Goal: Task Accomplishment & Management: Use online tool/utility

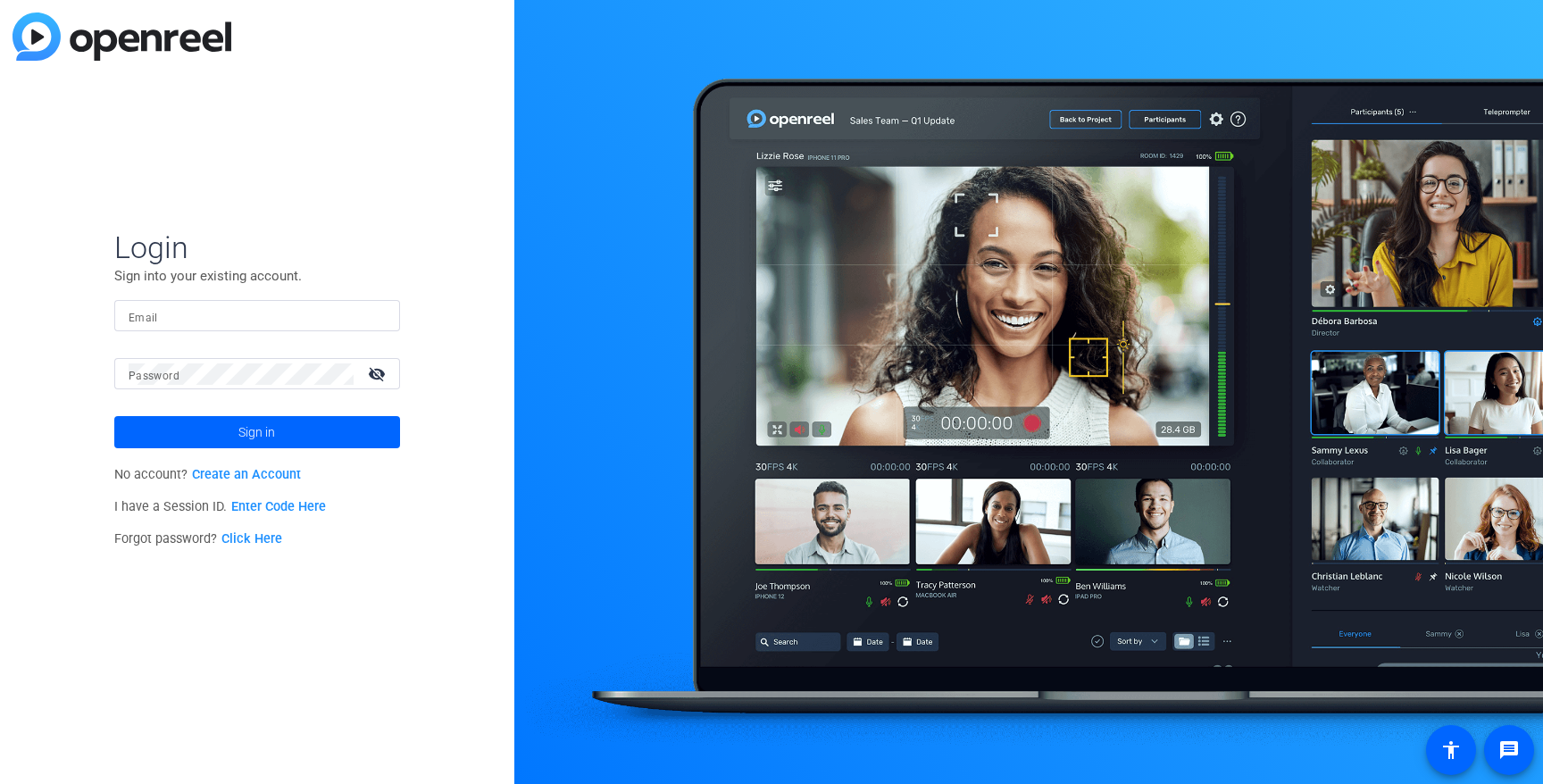
click at [230, 328] on div at bounding box center [257, 315] width 257 height 31
click at [229, 313] on input "Email" at bounding box center [257, 315] width 257 height 21
type input "[PERSON_NAME][EMAIL_ADDRESS][PERSON_NAME][PERSON_NAME][DOMAIN_NAME]"
click at [114, 416] on button "Sign in" at bounding box center [257, 431] width 286 height 32
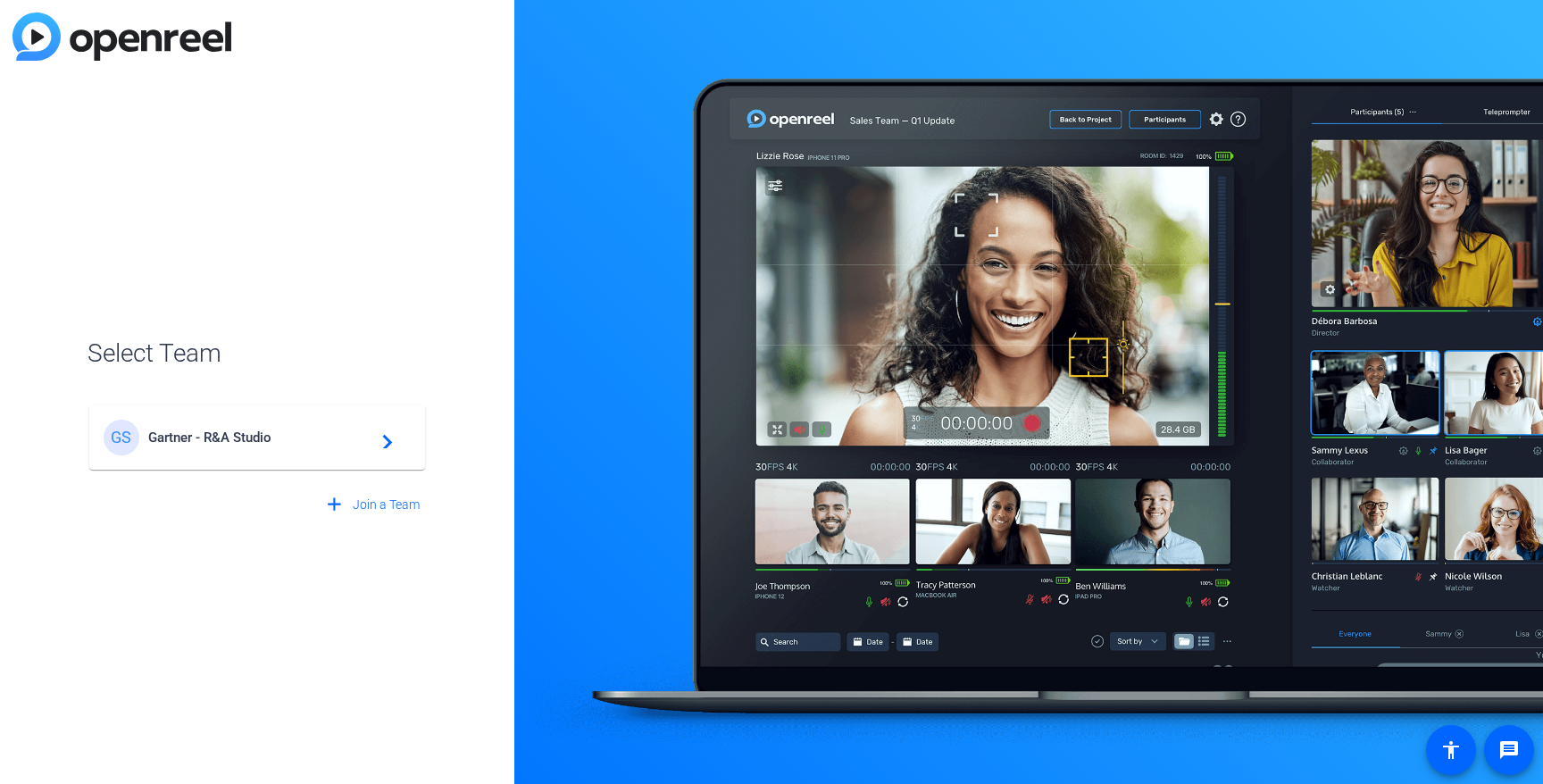
click at [312, 427] on div "[PERSON_NAME] - R&A Studio navigate_next" at bounding box center [257, 437] width 307 height 36
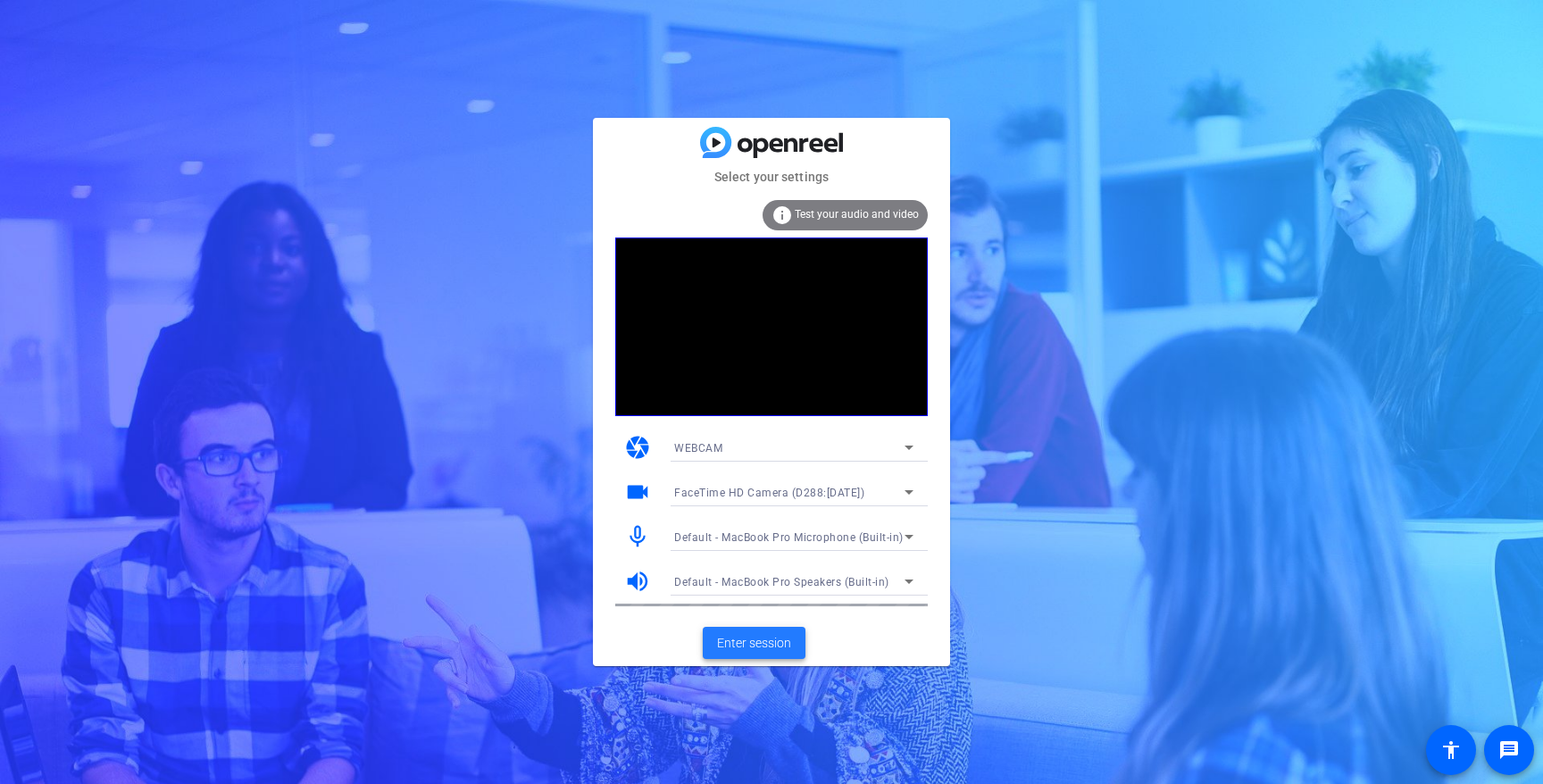
click at [789, 633] on span at bounding box center [754, 642] width 102 height 43
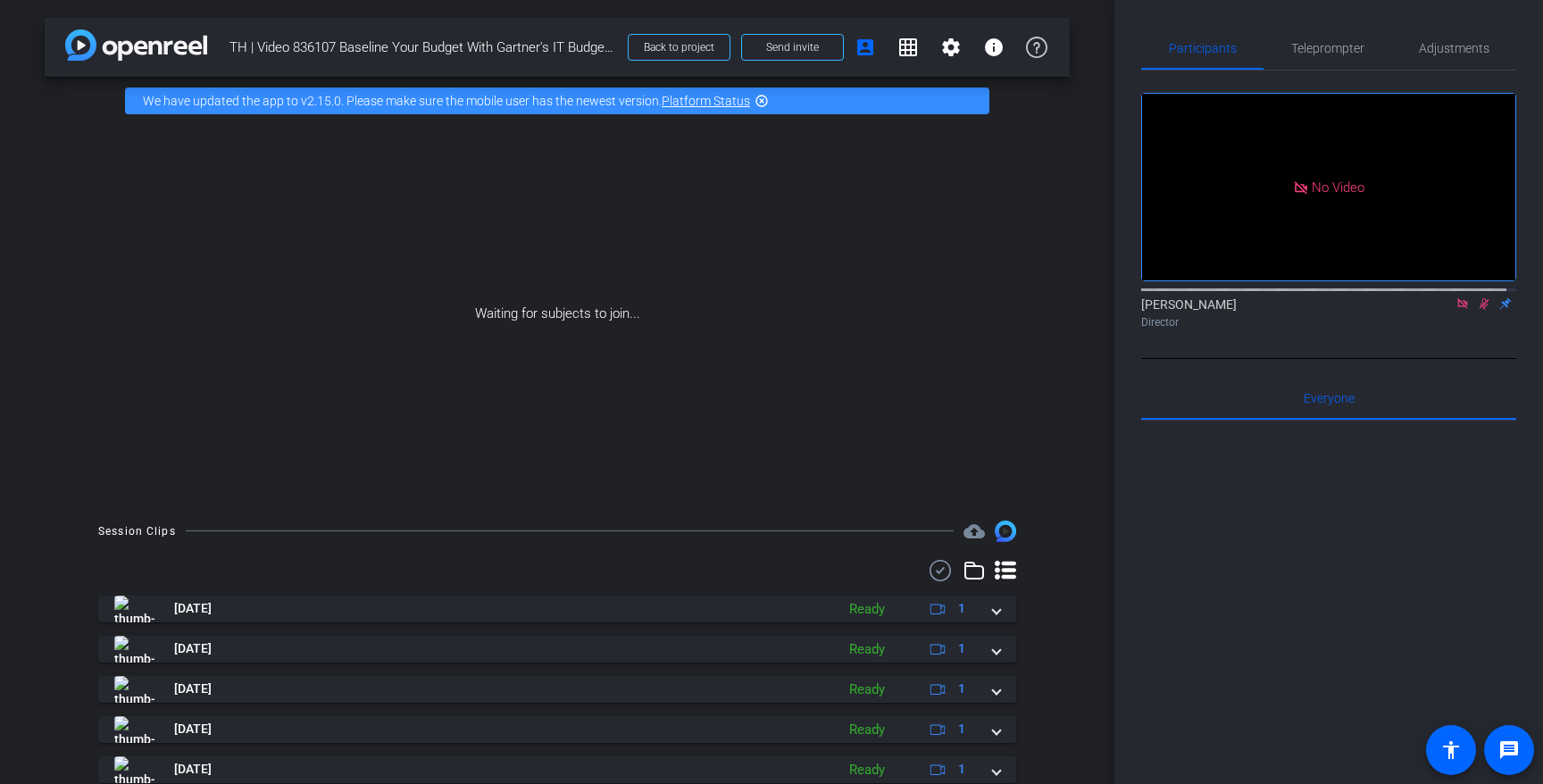
click at [137, 37] on img at bounding box center [135, 45] width 142 height 31
click at [86, 37] on img at bounding box center [135, 45] width 142 height 31
click at [985, 45] on mat-icon "info" at bounding box center [994, 47] width 21 height 21
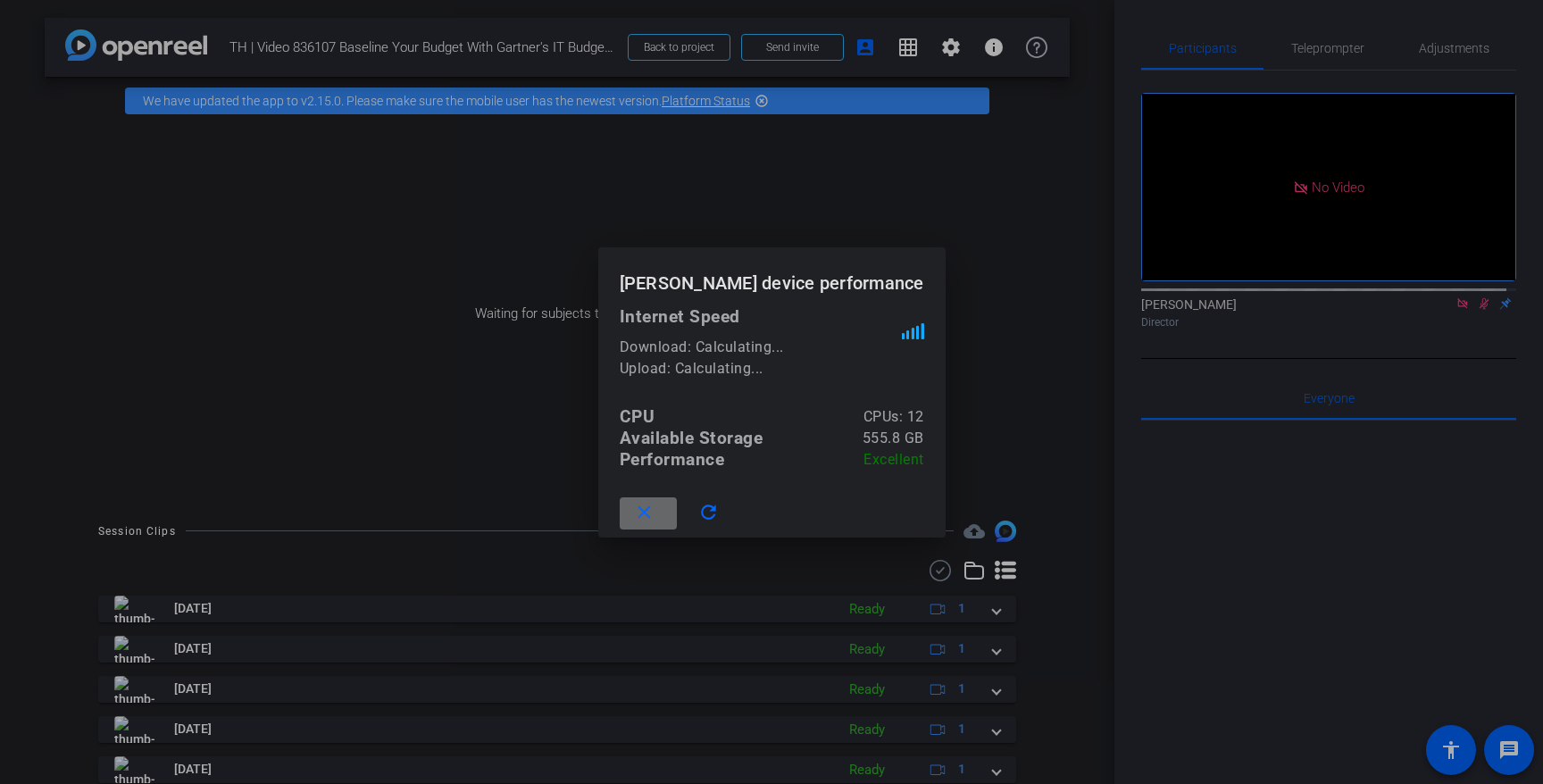
click at [677, 493] on span at bounding box center [648, 513] width 58 height 43
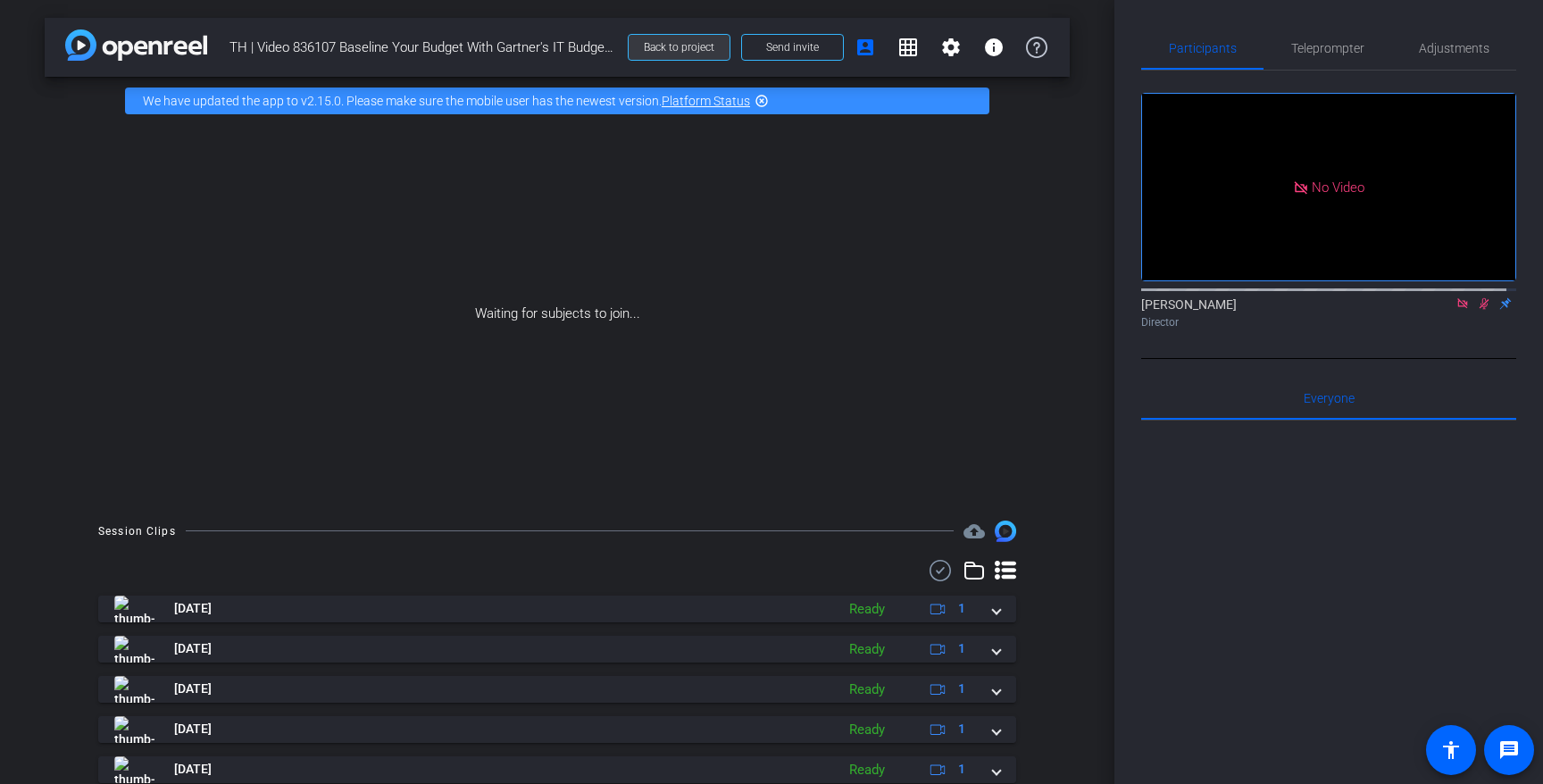
click at [660, 50] on span "Back to project" at bounding box center [678, 48] width 70 height 13
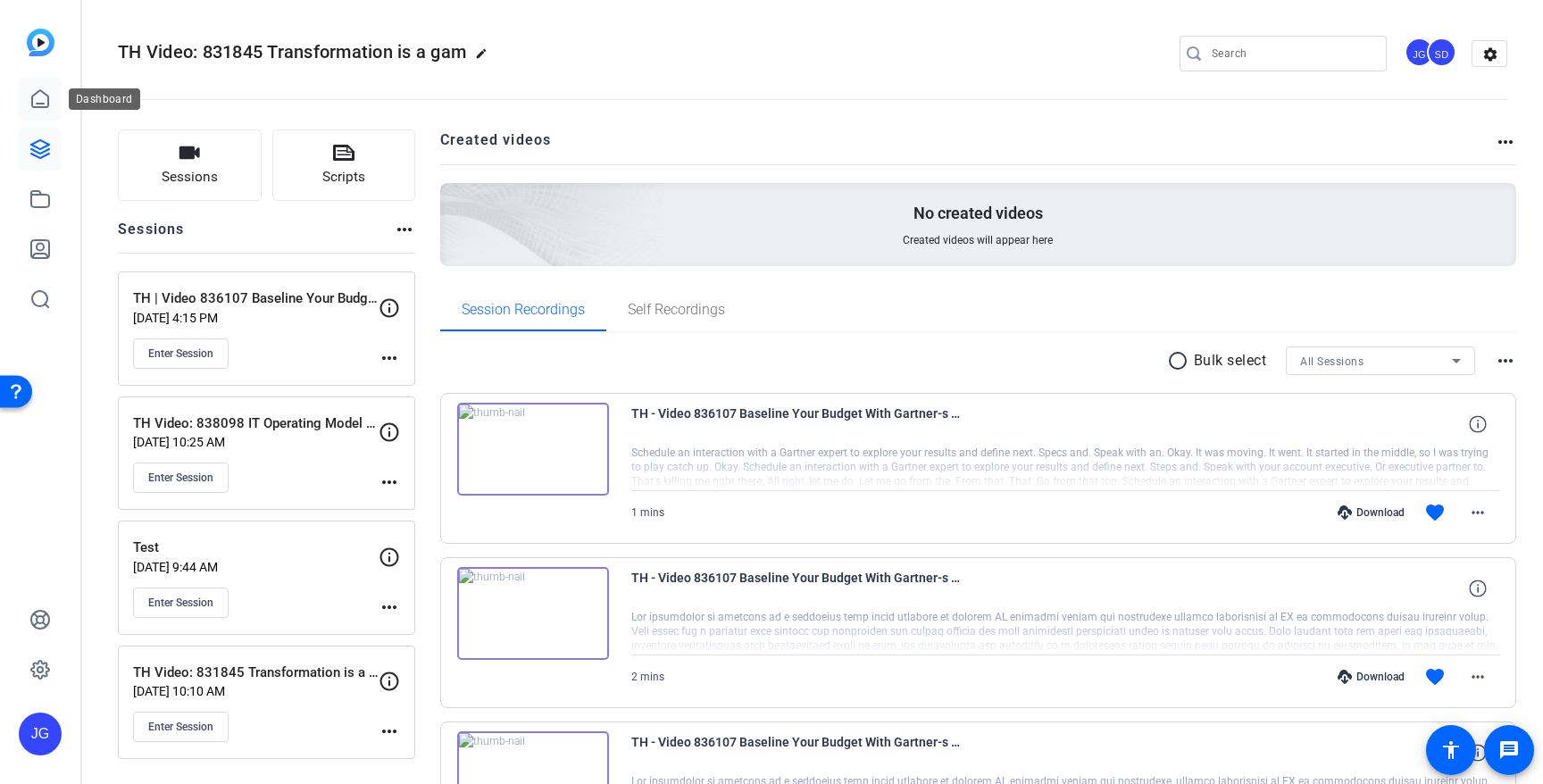
click at [37, 102] on icon at bounding box center [40, 99] width 16 height 17
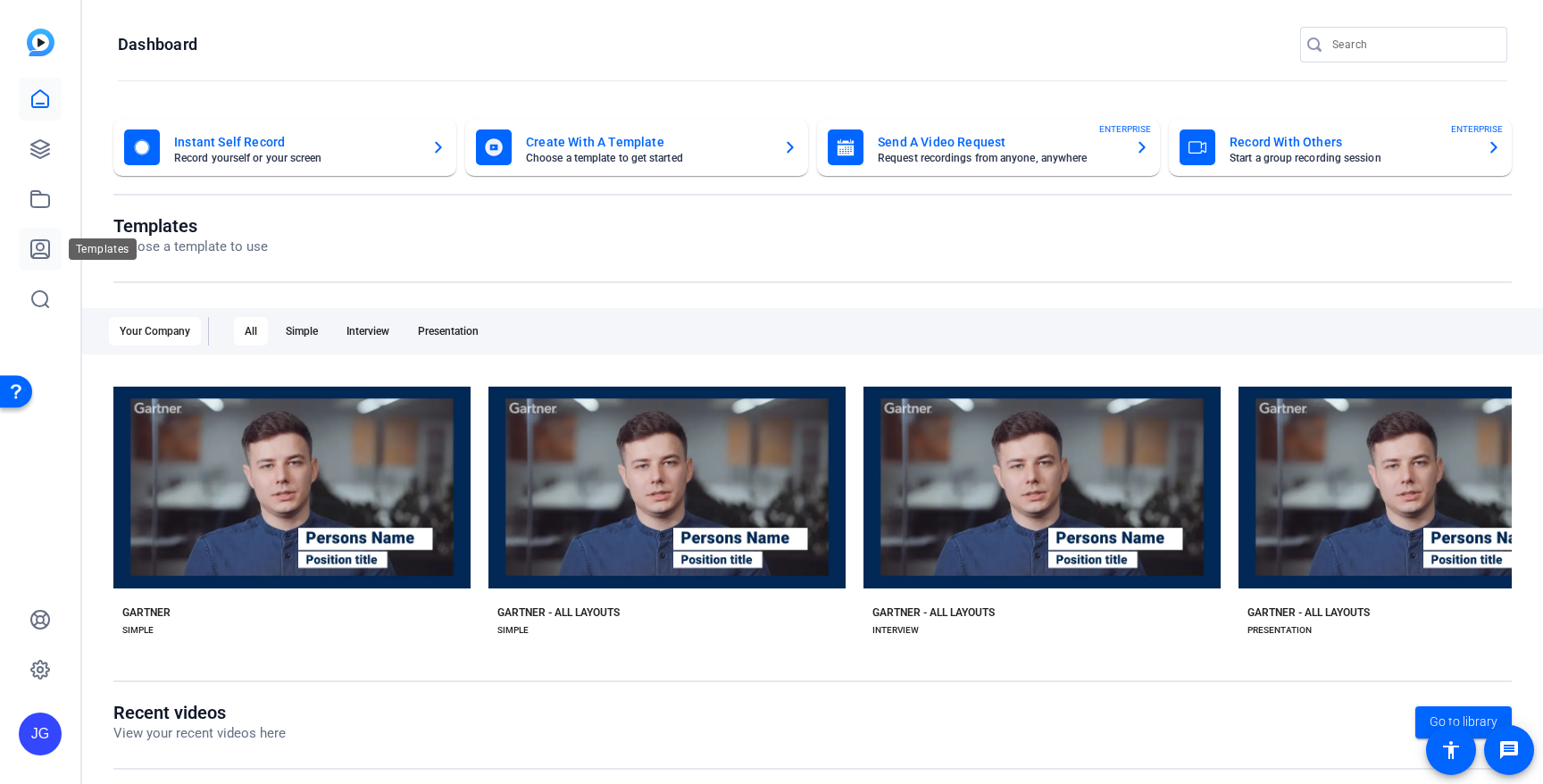
click at [40, 248] on icon at bounding box center [39, 249] width 21 height 21
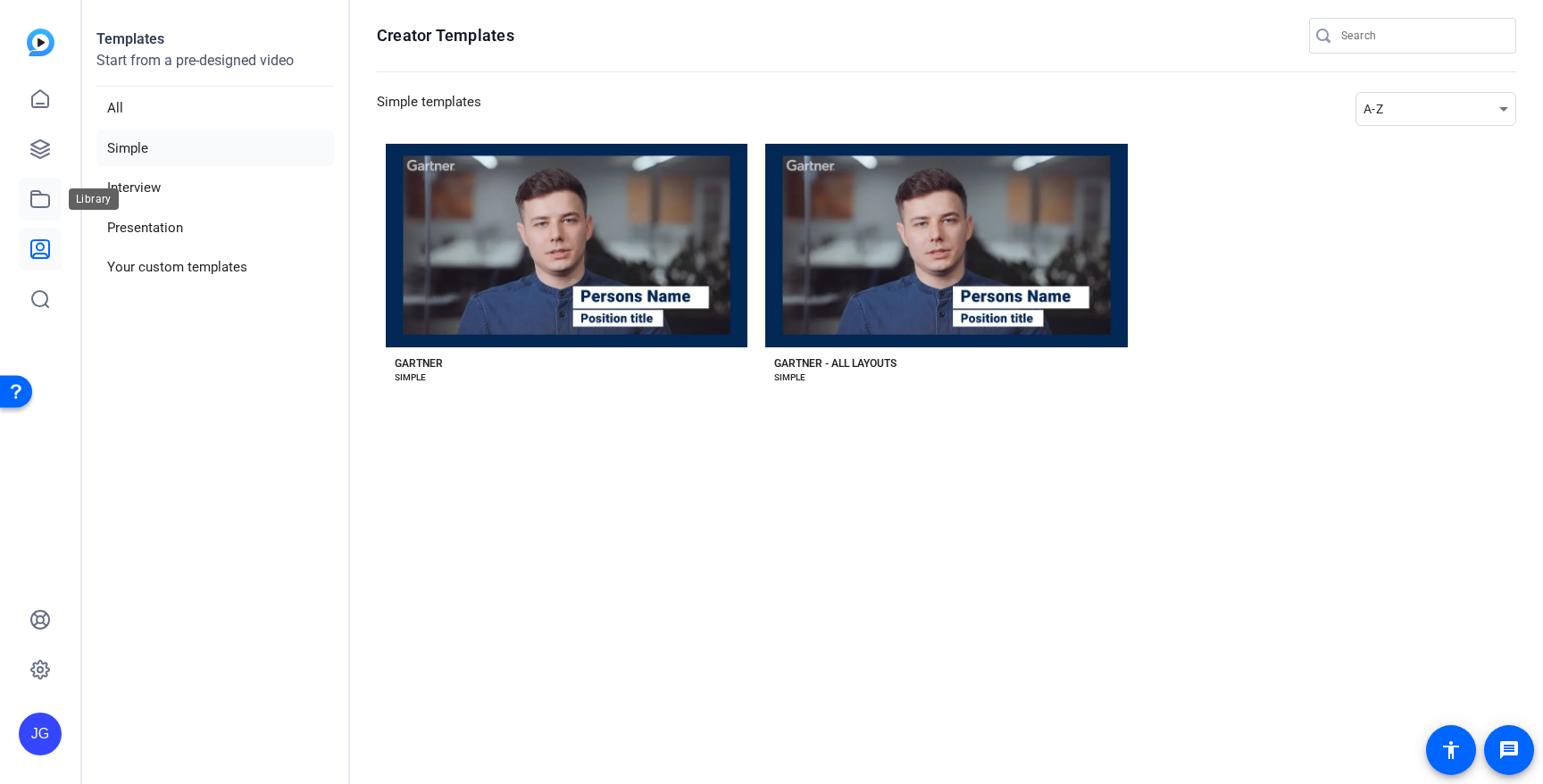
click at [42, 208] on icon at bounding box center [39, 198] width 21 height 21
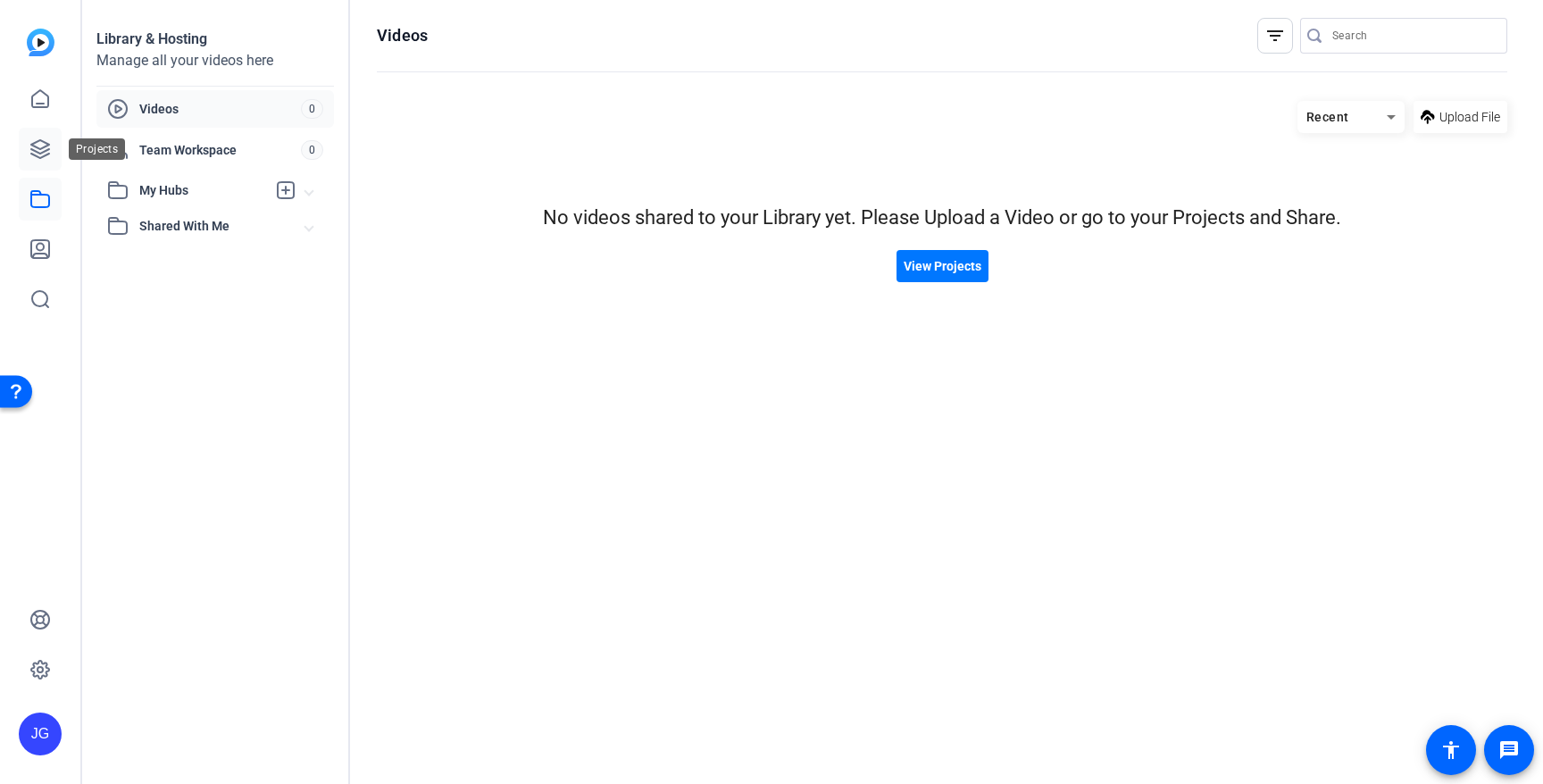
click at [30, 155] on icon at bounding box center [39, 148] width 21 height 21
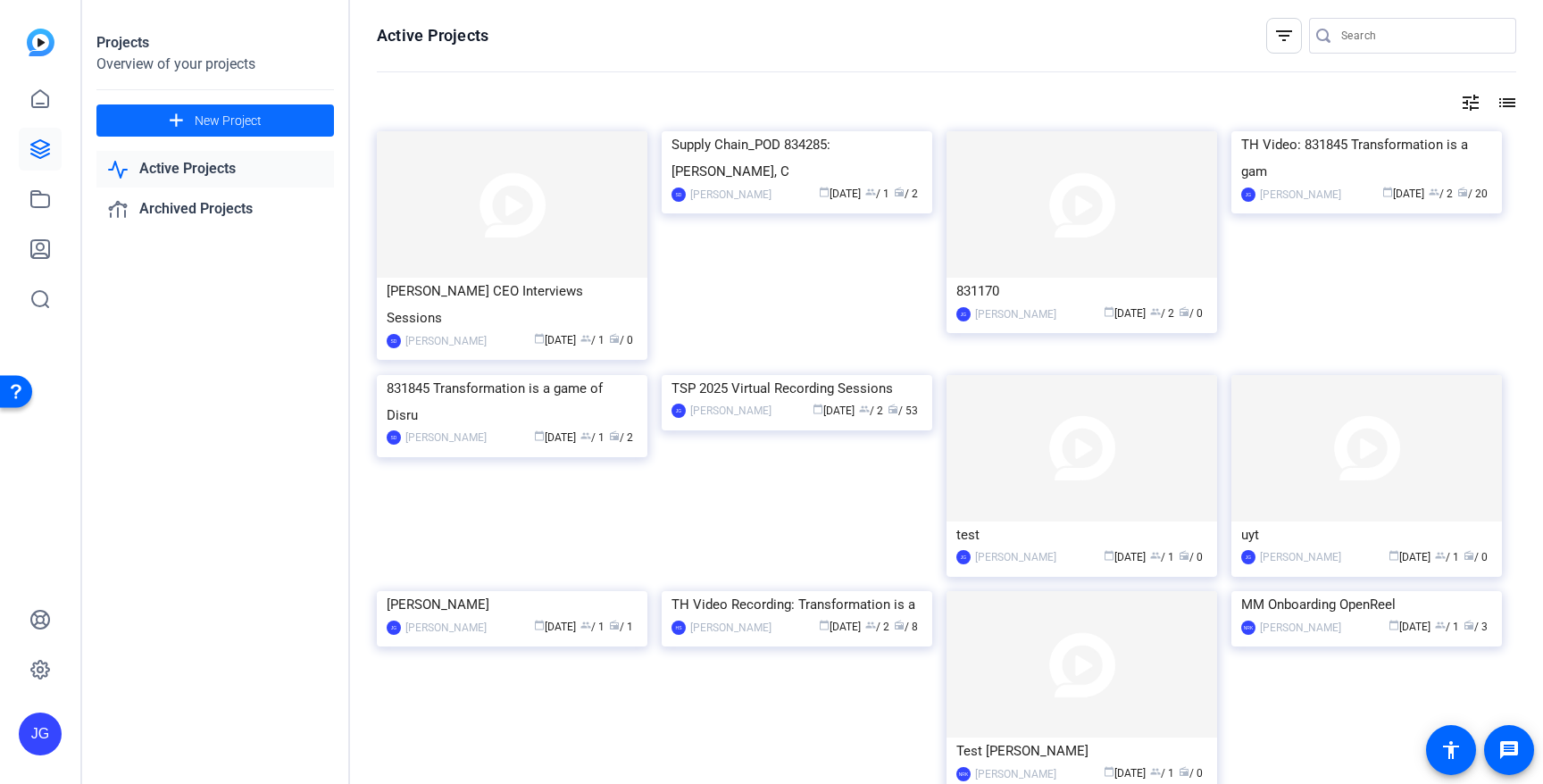
click at [237, 122] on span "New Project" at bounding box center [228, 121] width 67 height 19
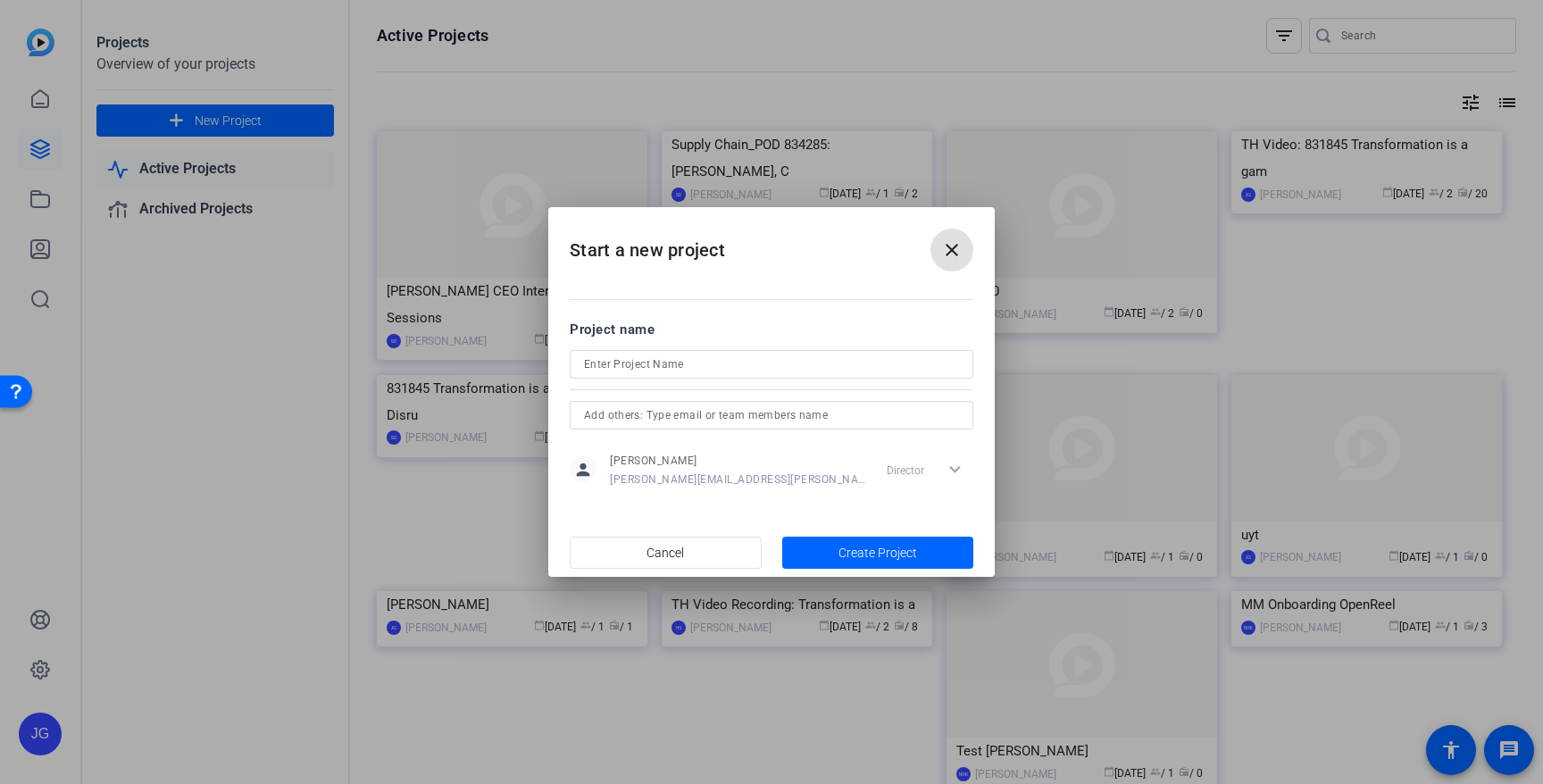
click at [753, 370] on input at bounding box center [772, 364] width 375 height 21
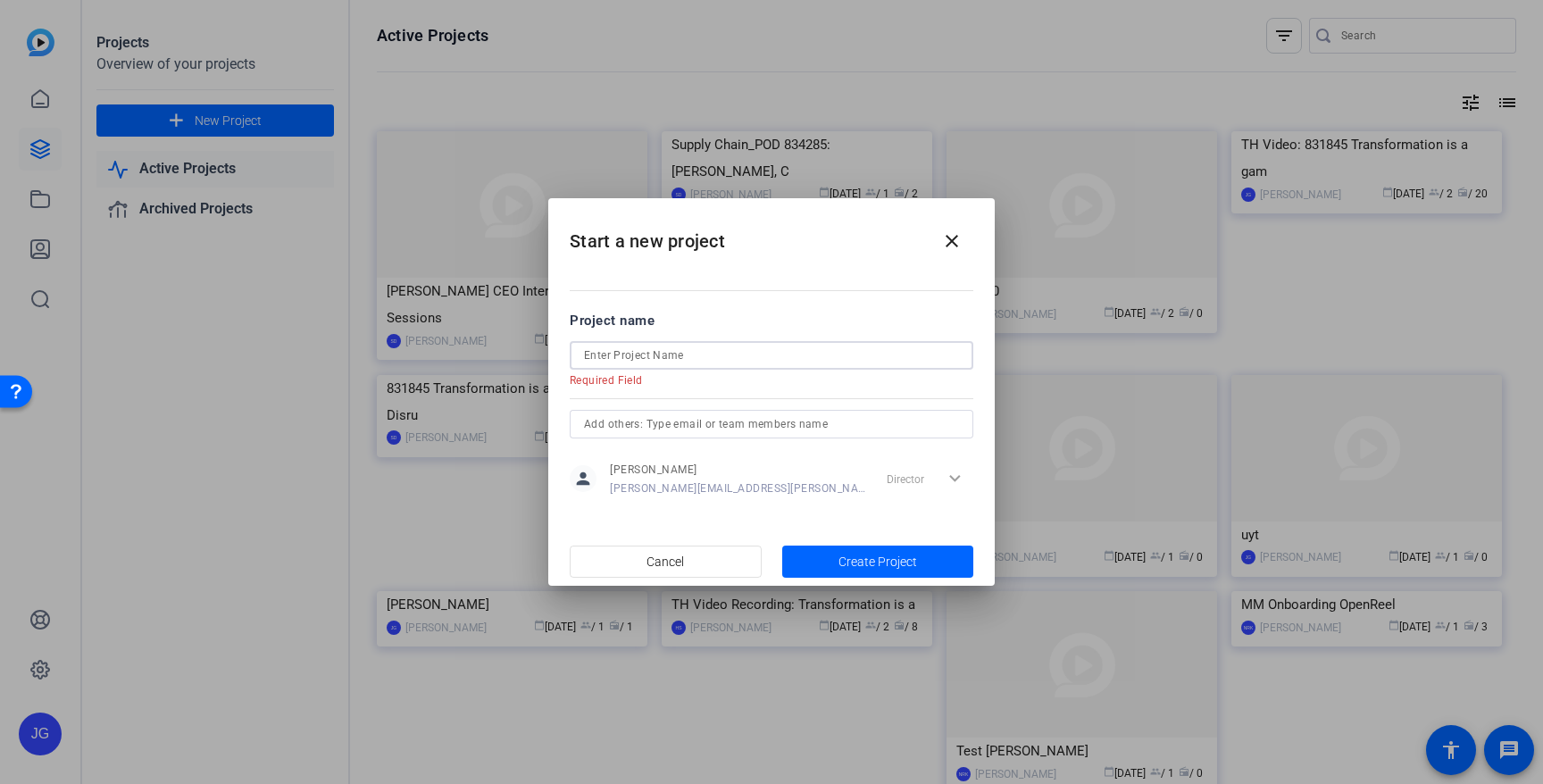
click at [679, 348] on input at bounding box center [772, 355] width 375 height 21
paste input "Impact of AI"
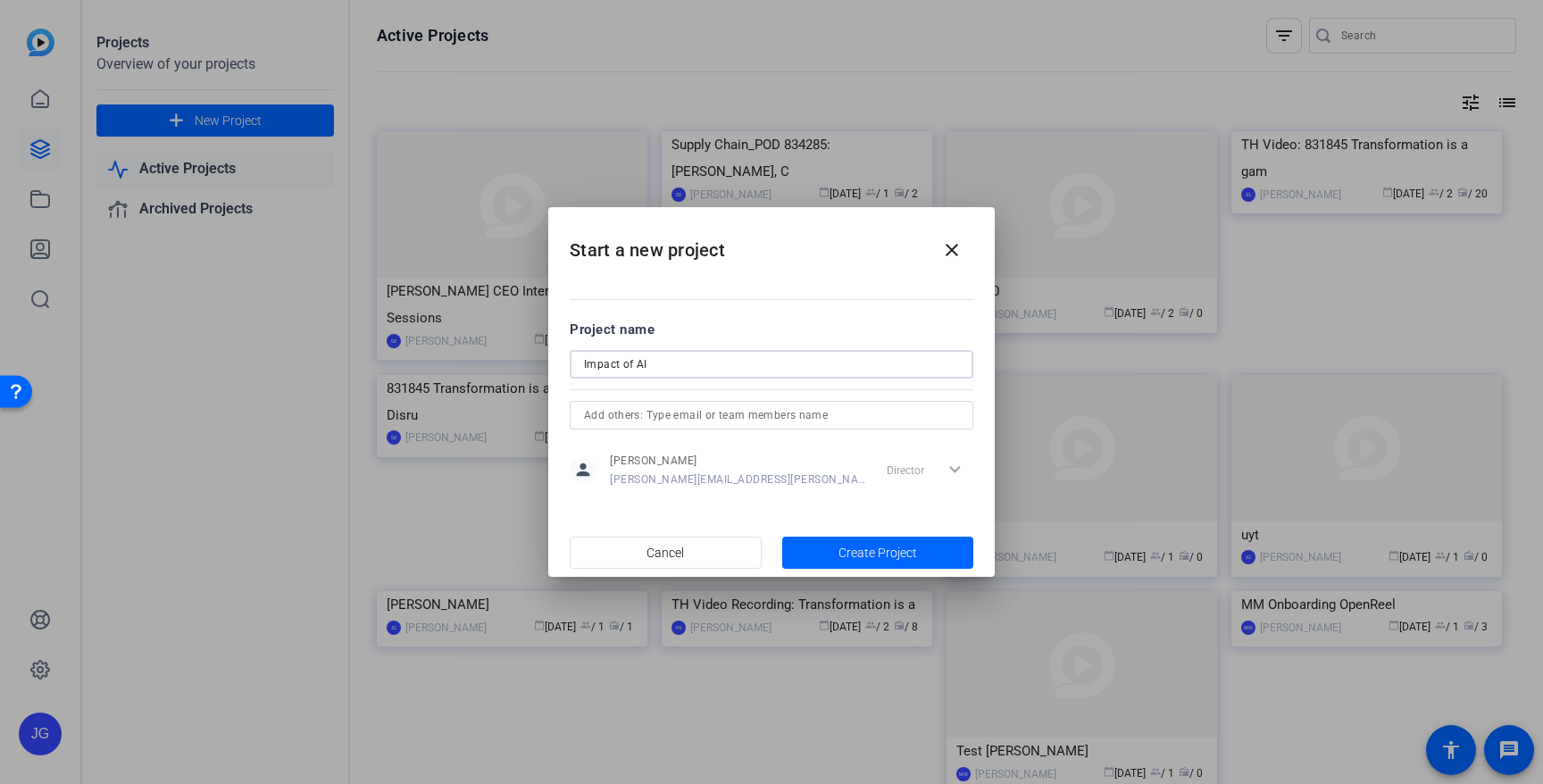
type input "Impact of AI"
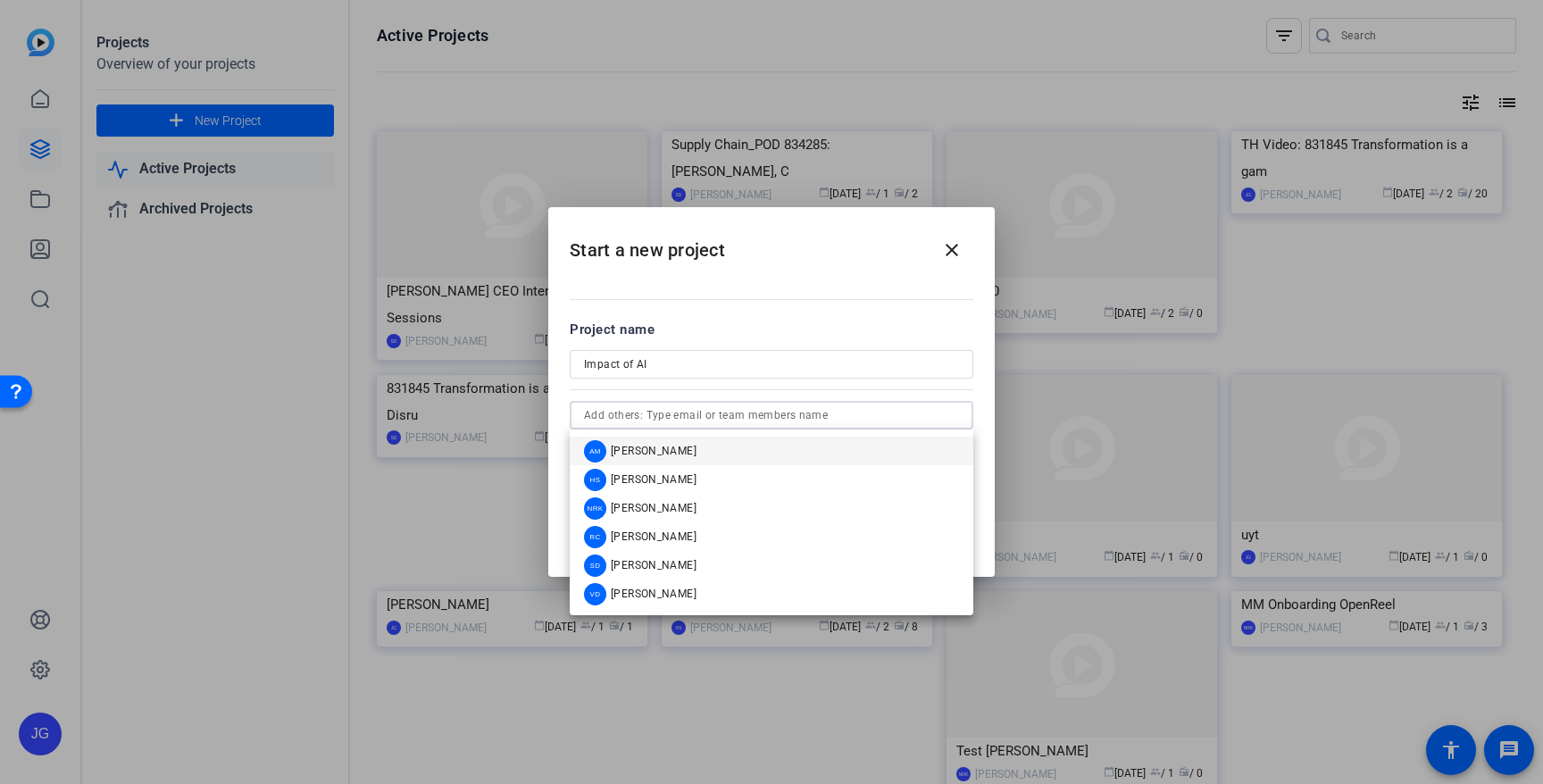
click at [796, 412] on input "text" at bounding box center [772, 415] width 375 height 21
click at [820, 326] on div "Project name" at bounding box center [772, 329] width 404 height 19
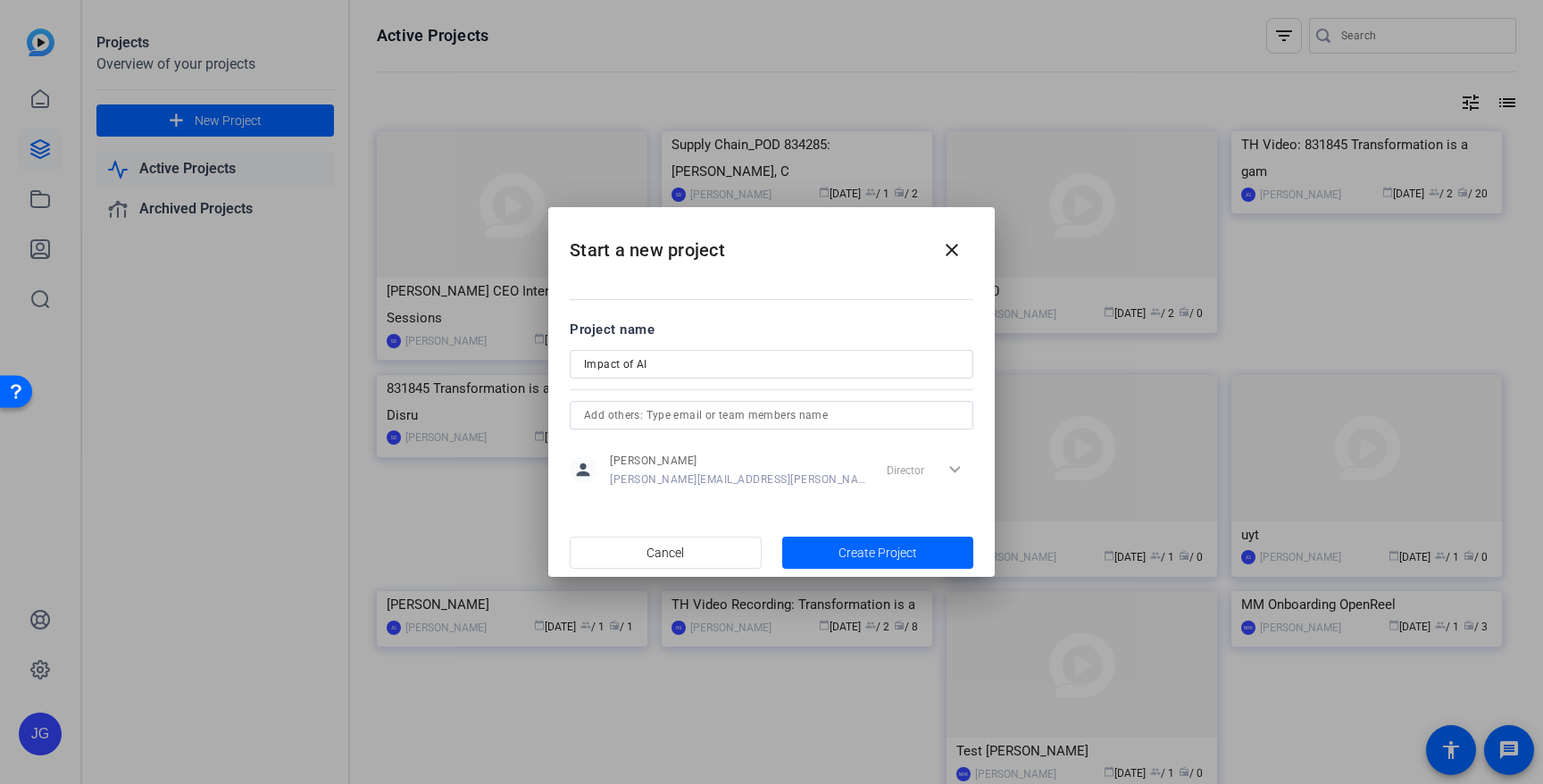
click at [713, 418] on input "text" at bounding box center [772, 415] width 375 height 21
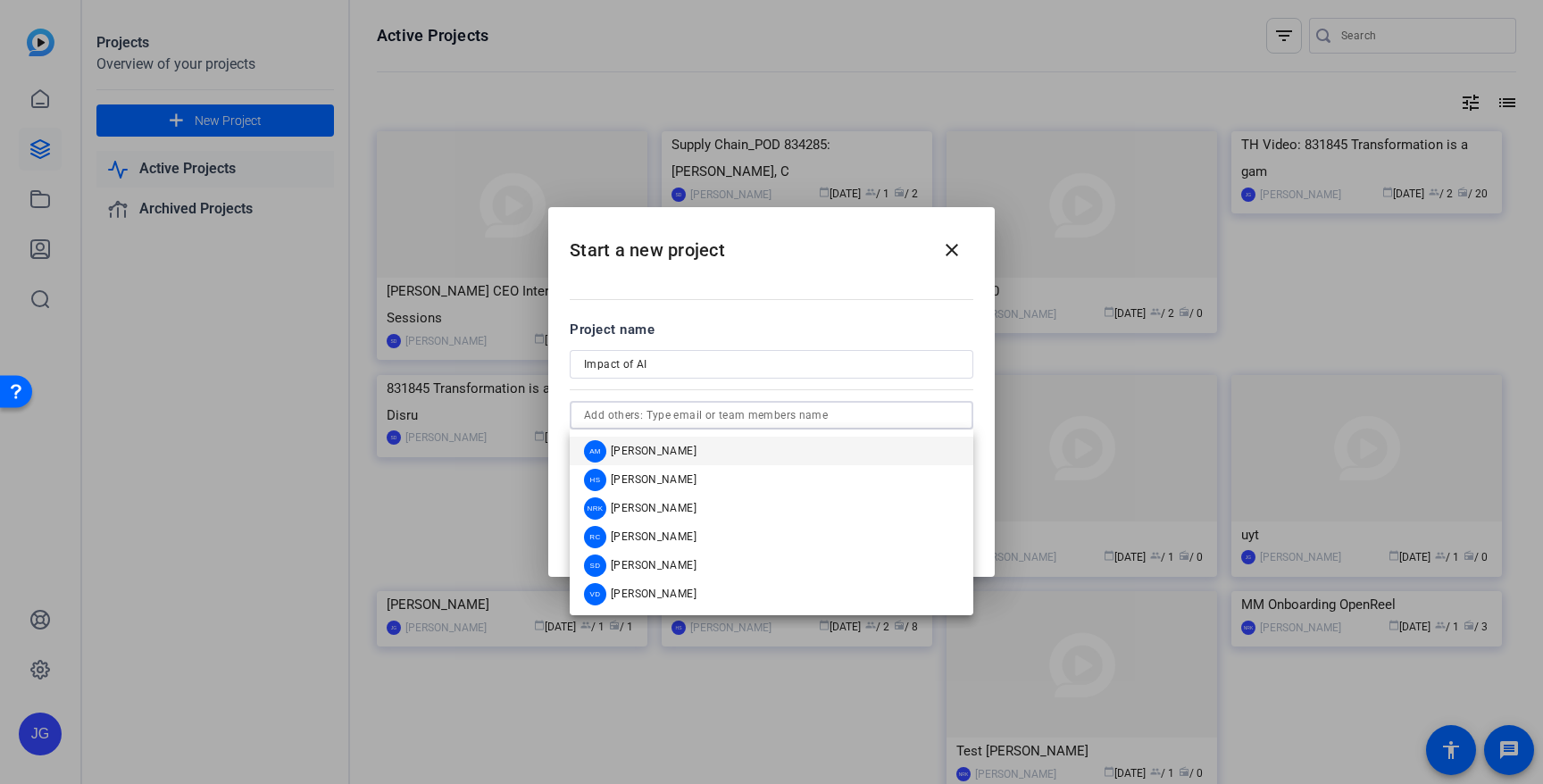
click at [776, 362] on input "Impact of AI" at bounding box center [772, 364] width 375 height 21
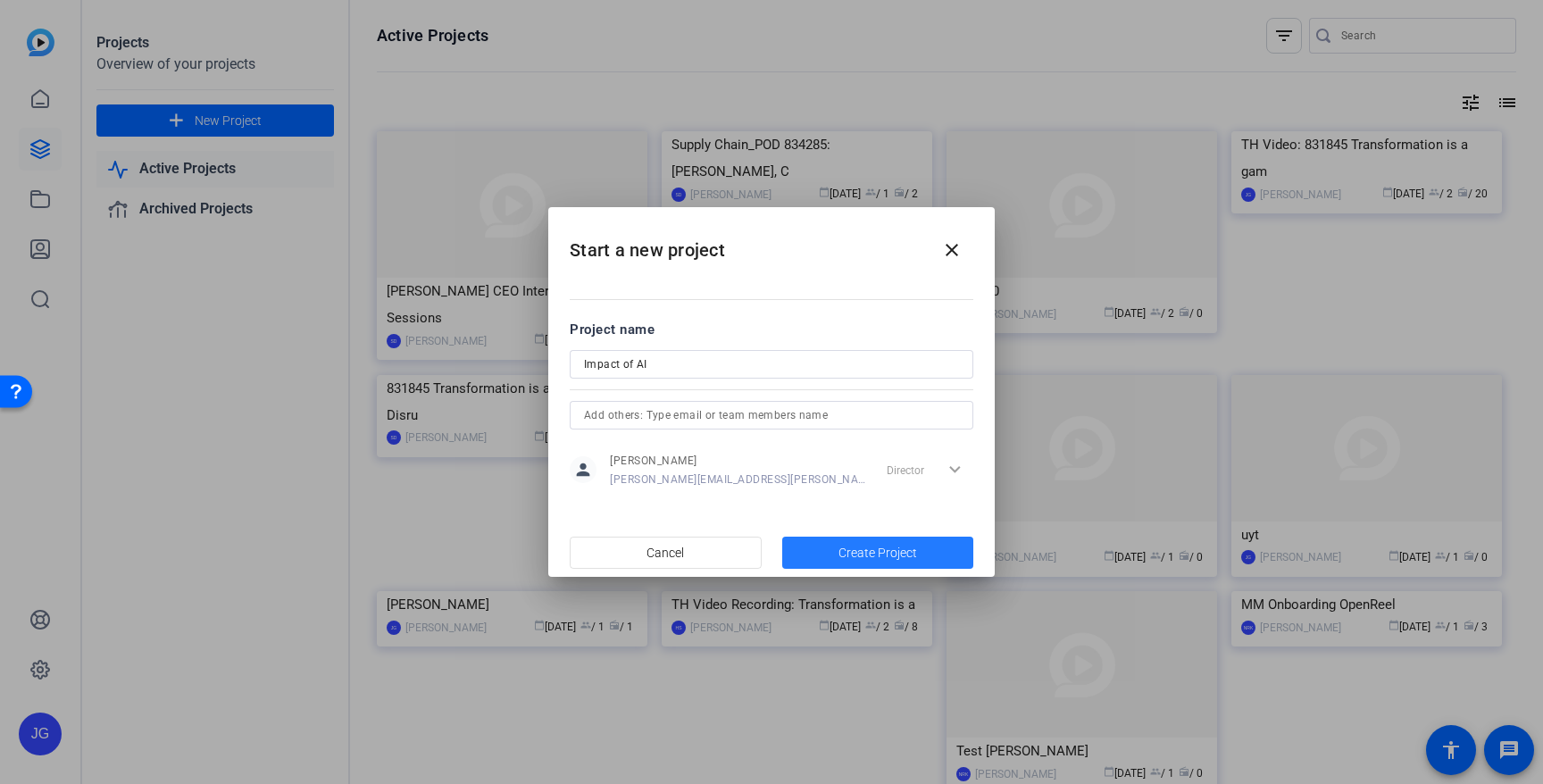
click at [887, 548] on span "Create Project" at bounding box center [878, 553] width 79 height 19
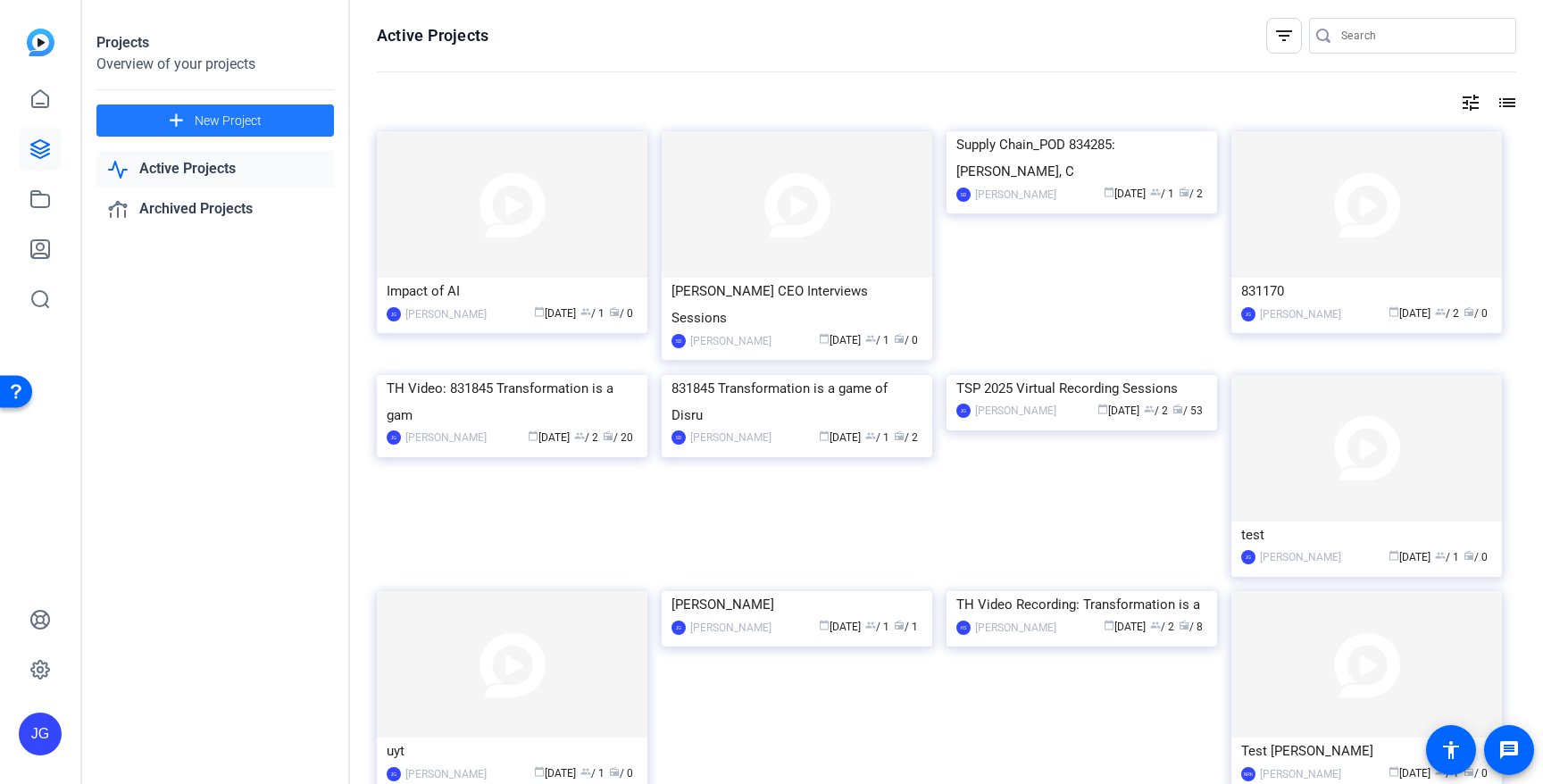
click at [538, 208] on img at bounding box center [512, 205] width 271 height 146
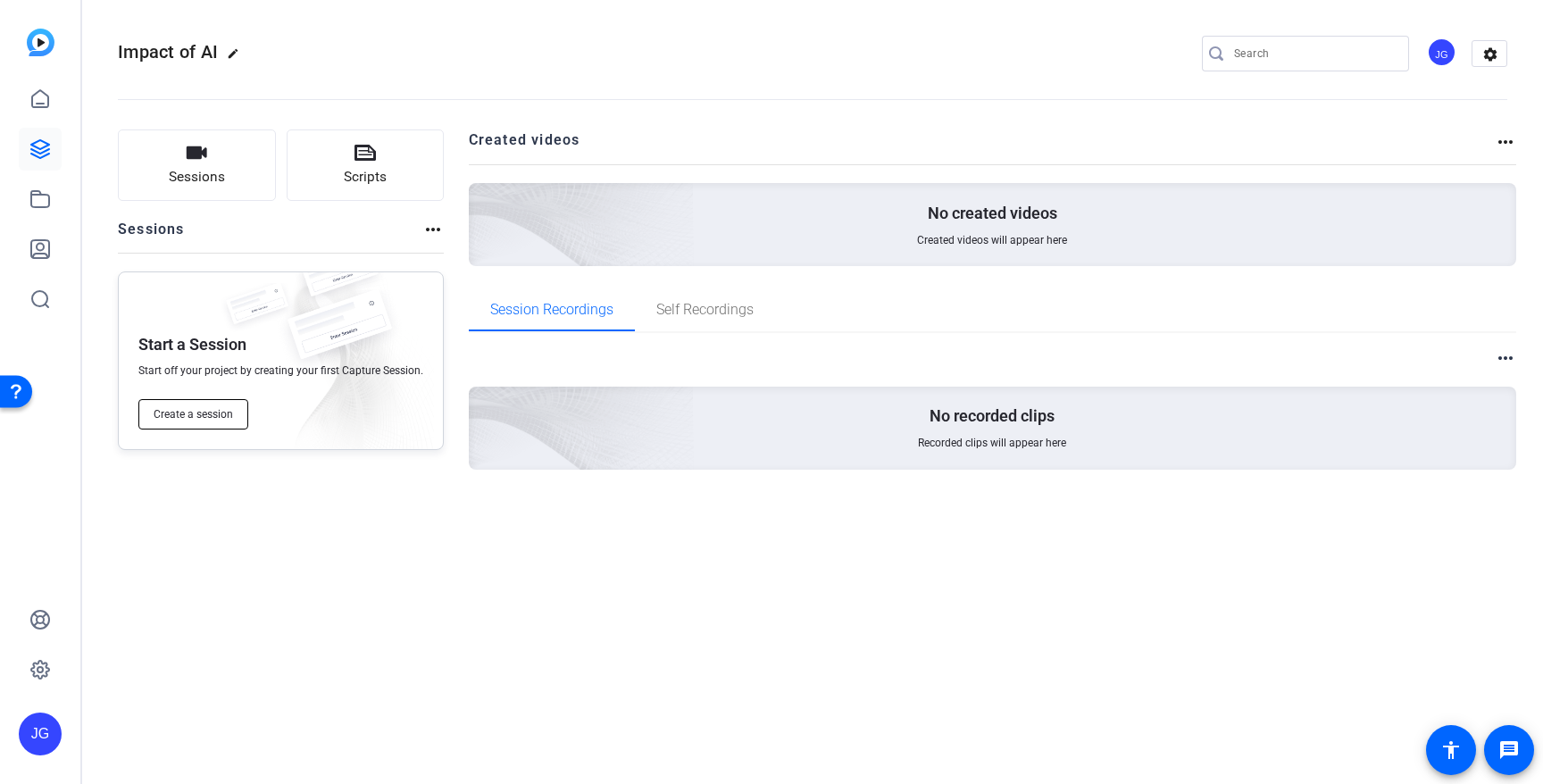
click at [187, 413] on span "Create a session" at bounding box center [193, 414] width 80 height 15
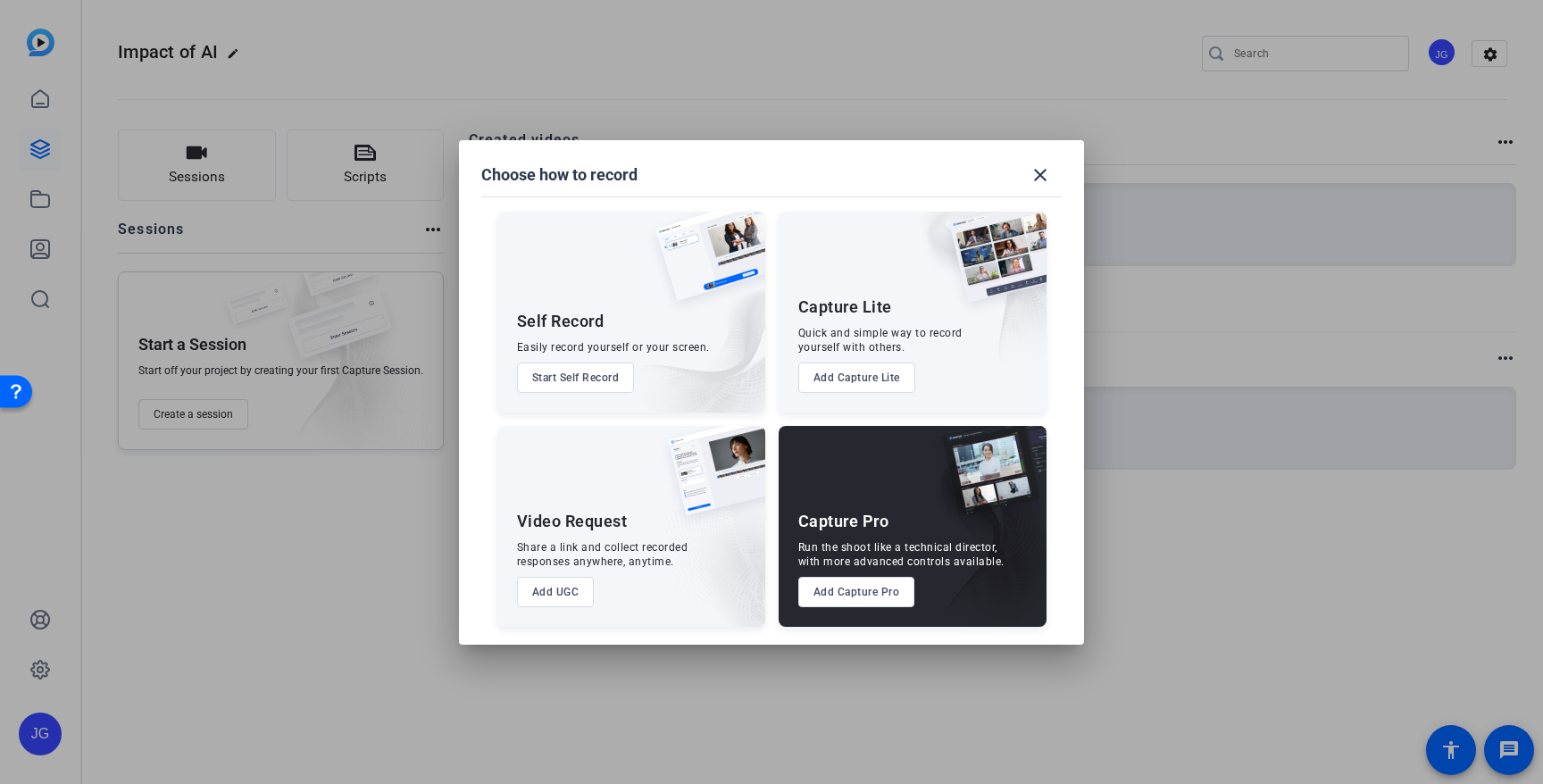
click at [848, 588] on button "Add Capture Pro" at bounding box center [857, 591] width 117 height 30
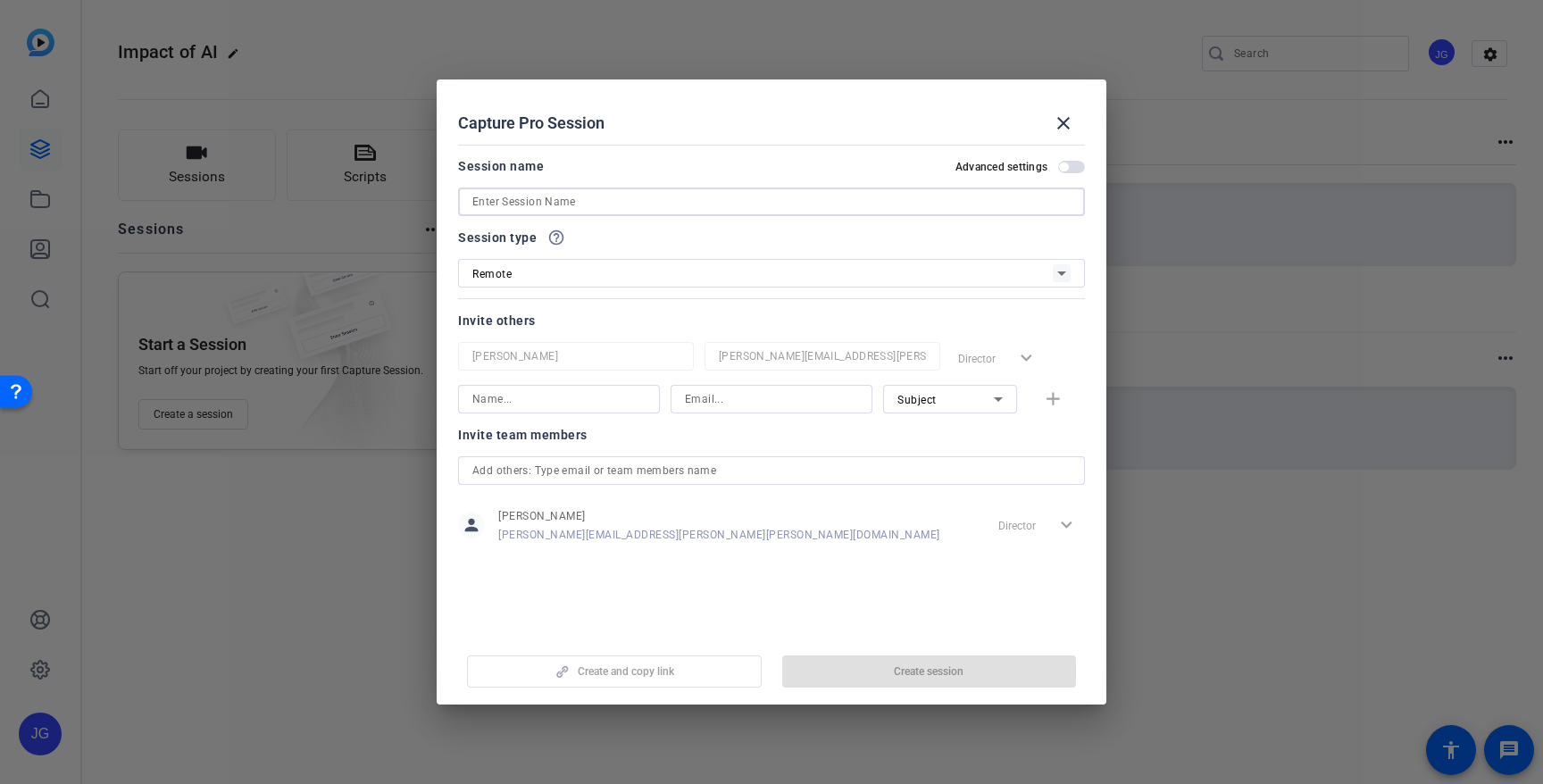
click at [587, 204] on input at bounding box center [772, 201] width 599 height 21
paste input "Impact of AI"
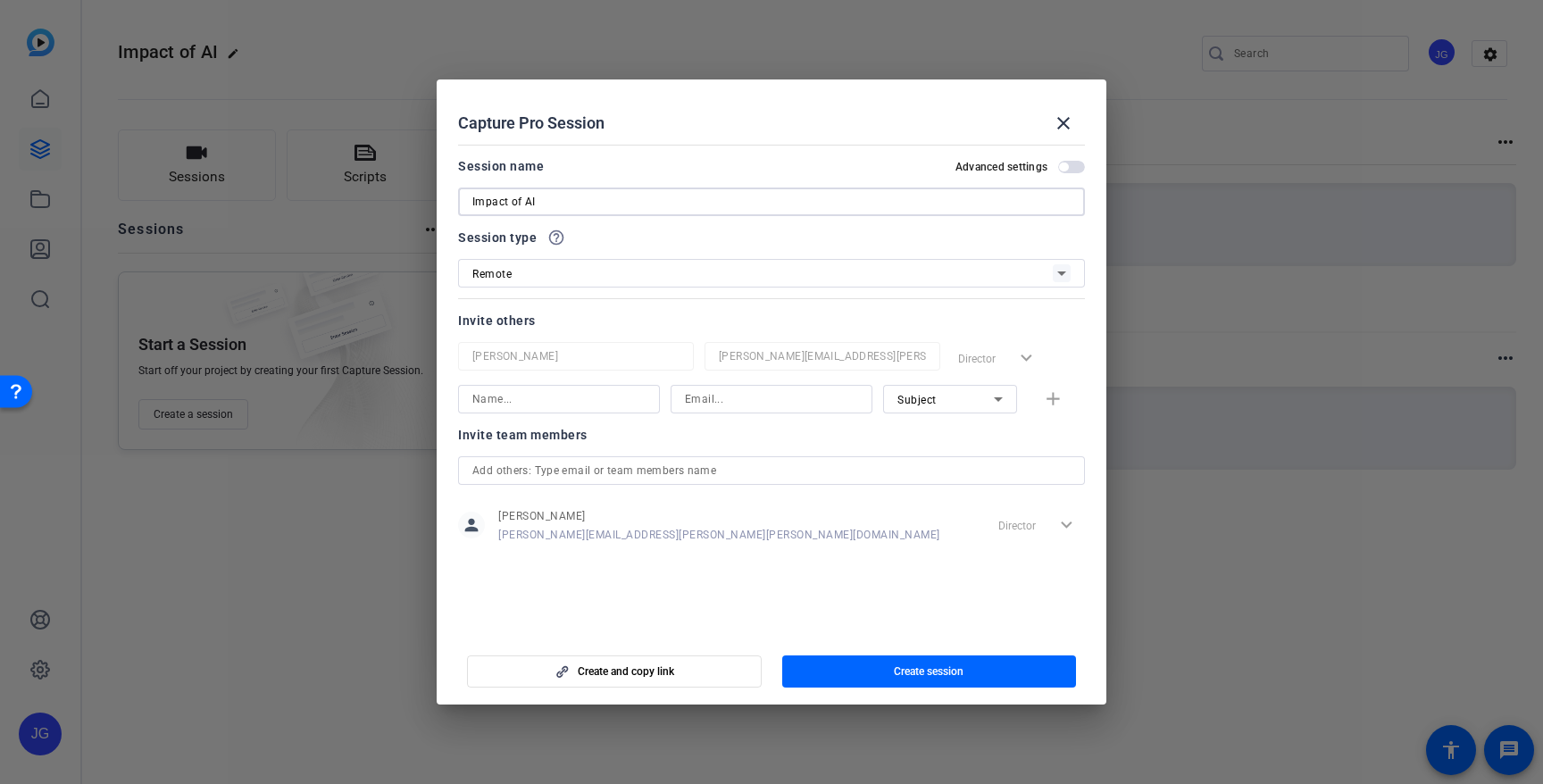
type input "Impact of AI"
click at [605, 399] on input at bounding box center [559, 398] width 174 height 21
type input "[PERSON_NAME]"
paste input "[PERSON_NAME][EMAIL_ADDRESS][PERSON_NAME][PERSON_NAME][DOMAIN_NAME]"
type input "[PERSON_NAME][EMAIL_ADDRESS][PERSON_NAME][PERSON_NAME][DOMAIN_NAME]"
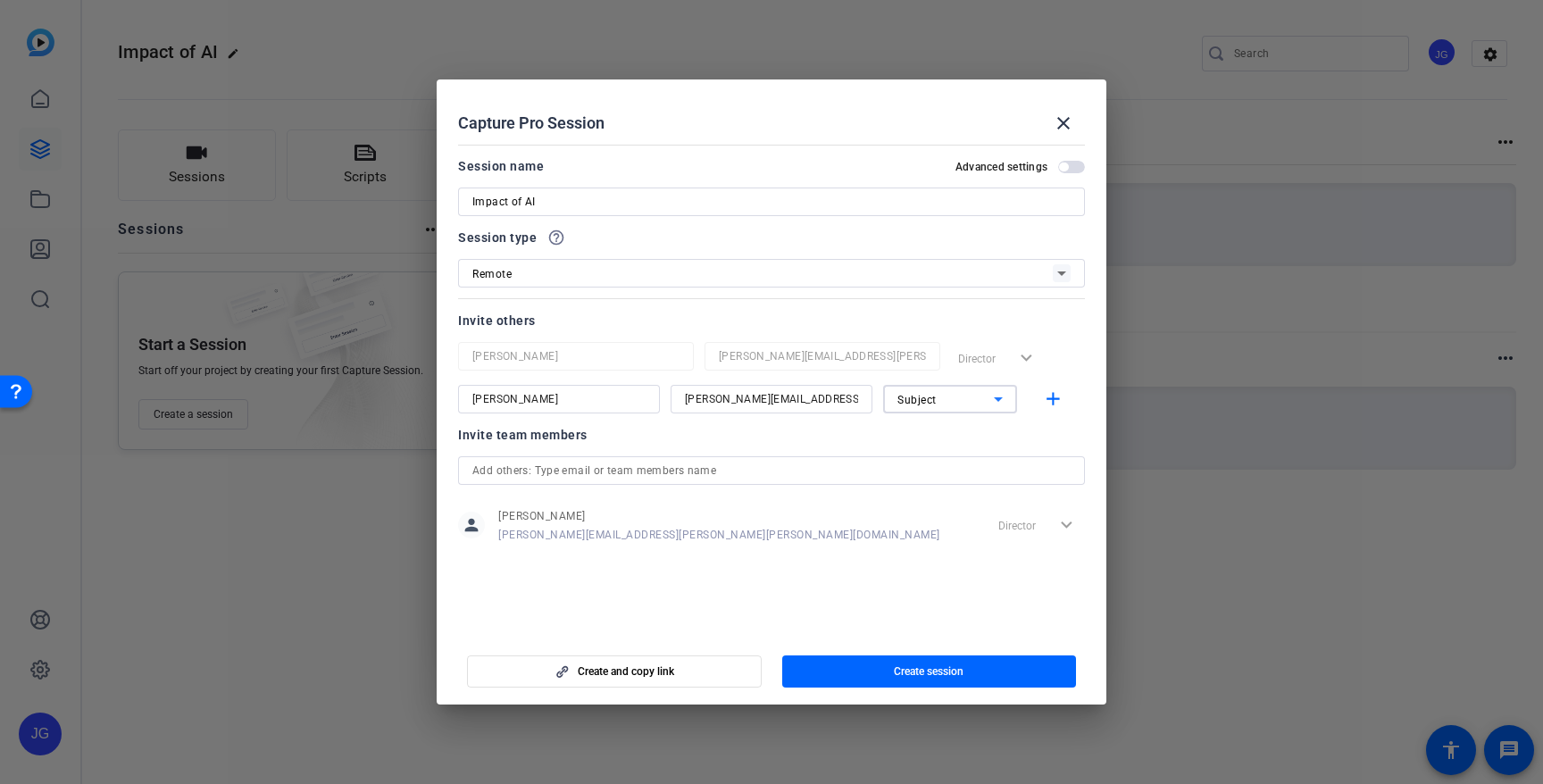
click at [956, 406] on div "Subject" at bounding box center [946, 399] width 97 height 22
click at [956, 405] on div at bounding box center [772, 392] width 1543 height 784
click at [784, 457] on div at bounding box center [772, 470] width 599 height 28
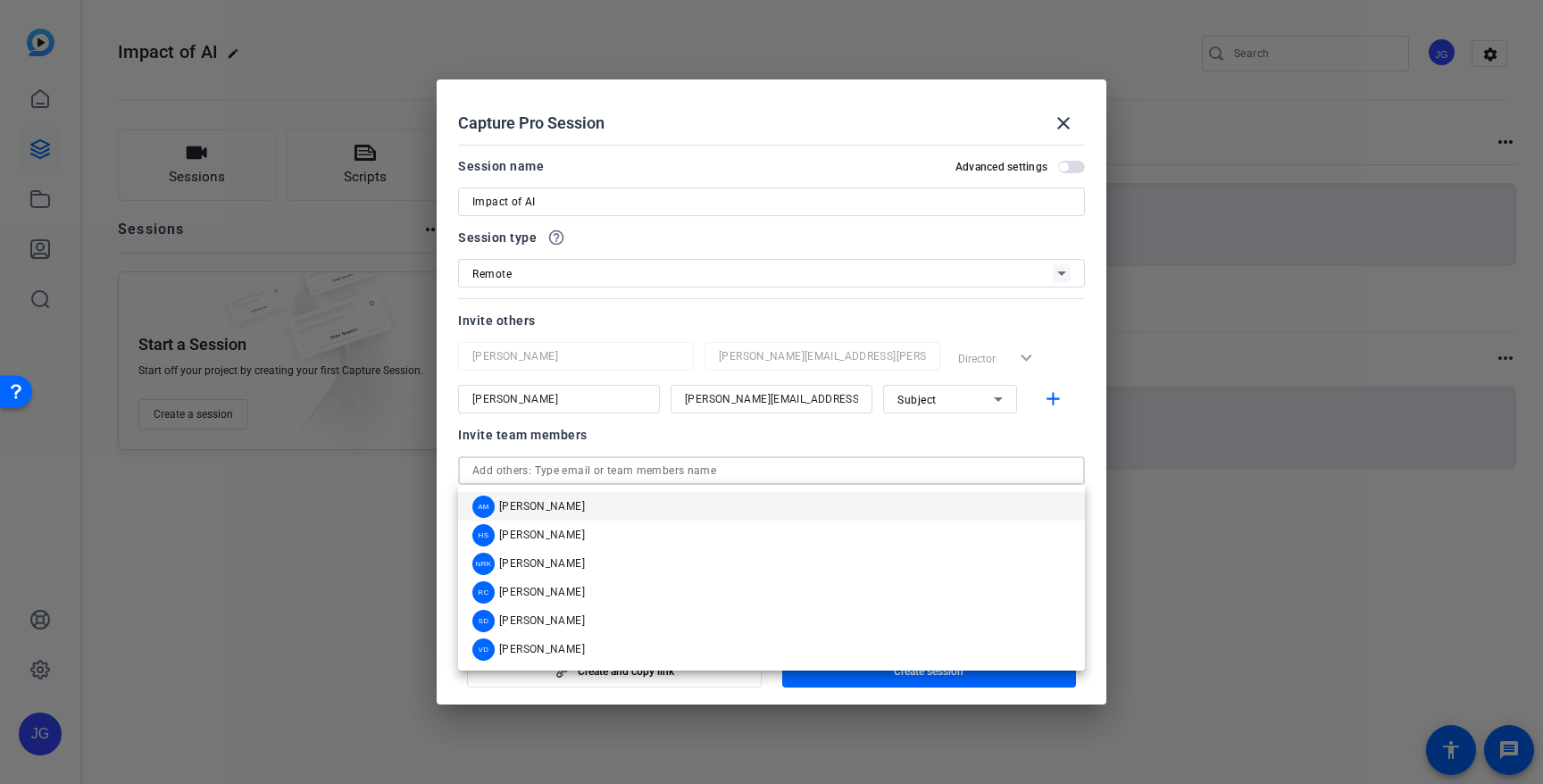
click at [752, 453] on div "Invite team members person [PERSON_NAME] Gross [EMAIL_ADDRESS][PERSON_NAME][PER…" at bounding box center [772, 494] width 627 height 141
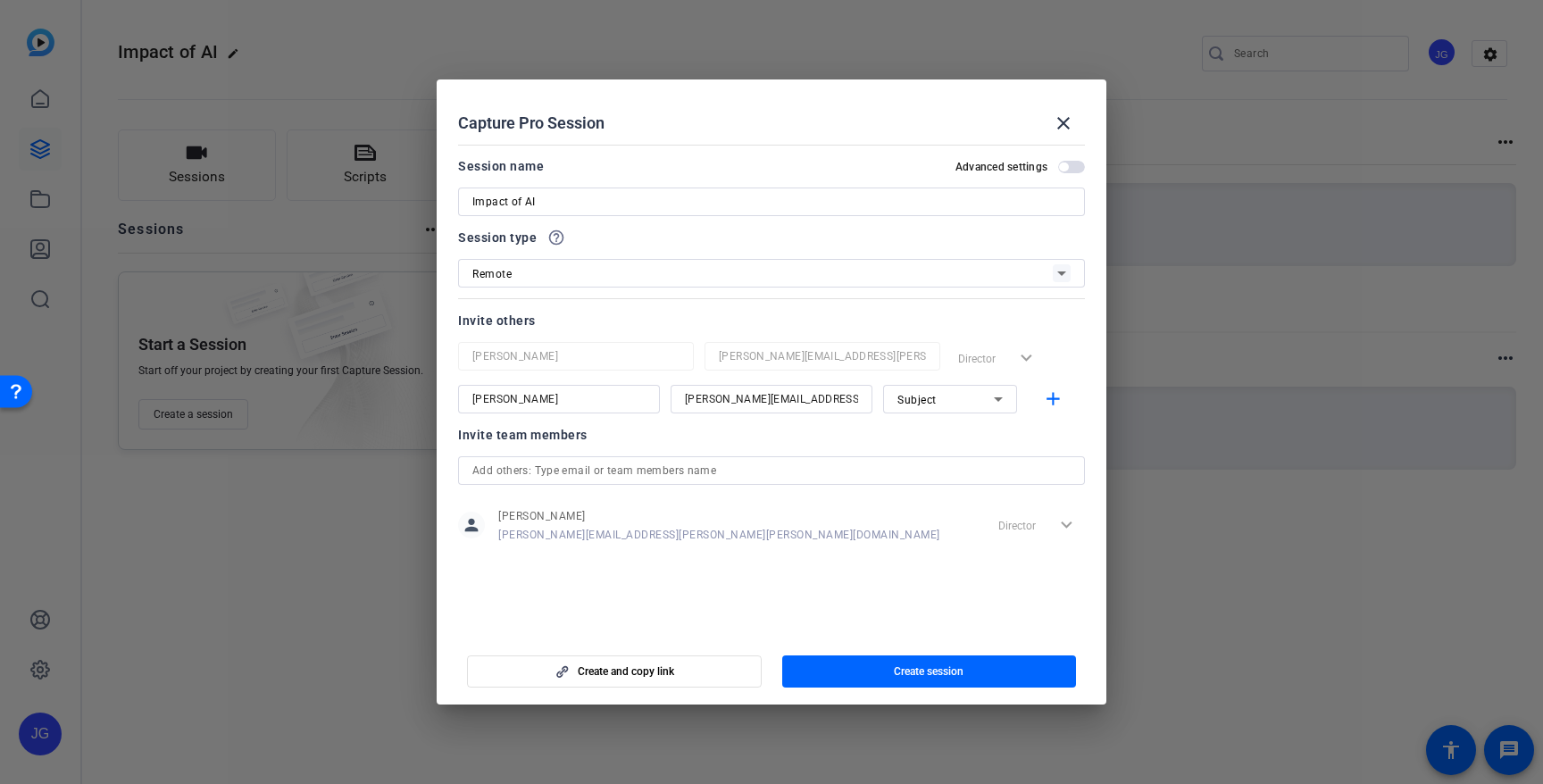
click at [947, 676] on span "Create session" at bounding box center [929, 672] width 69 height 15
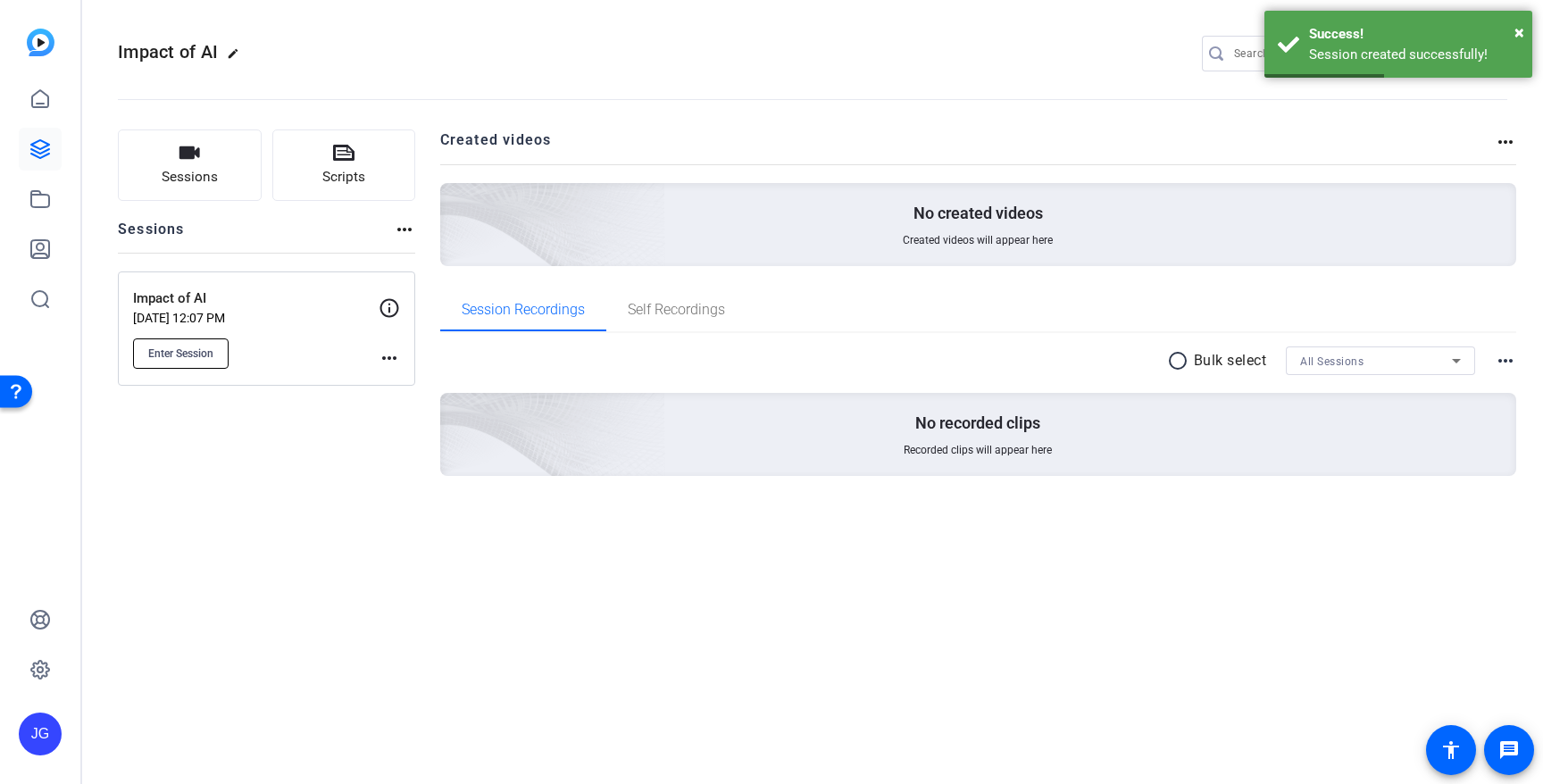
click at [200, 344] on button "Enter Session" at bounding box center [181, 353] width 96 height 30
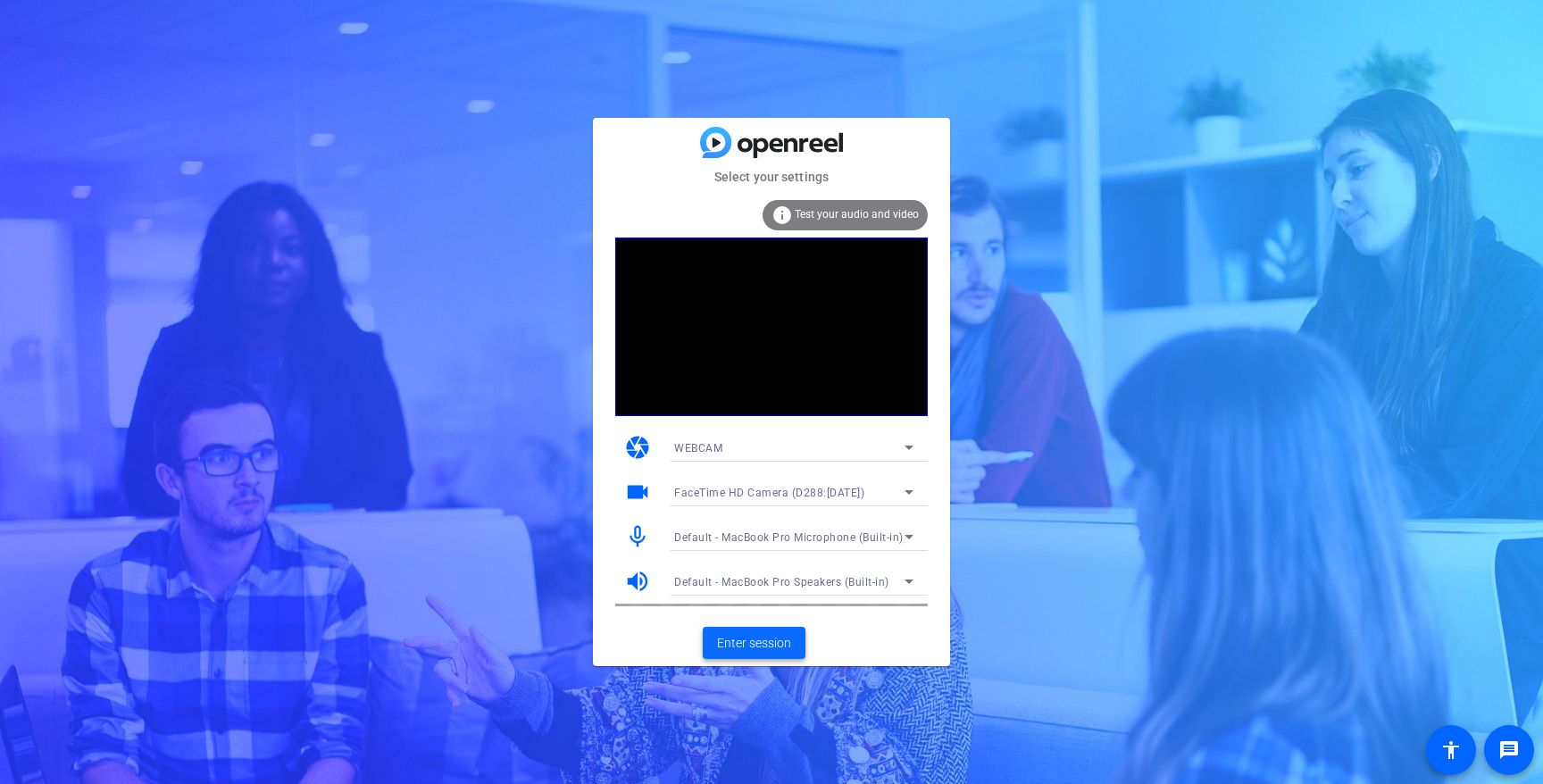
click at [754, 637] on span "Enter session" at bounding box center [754, 643] width 74 height 19
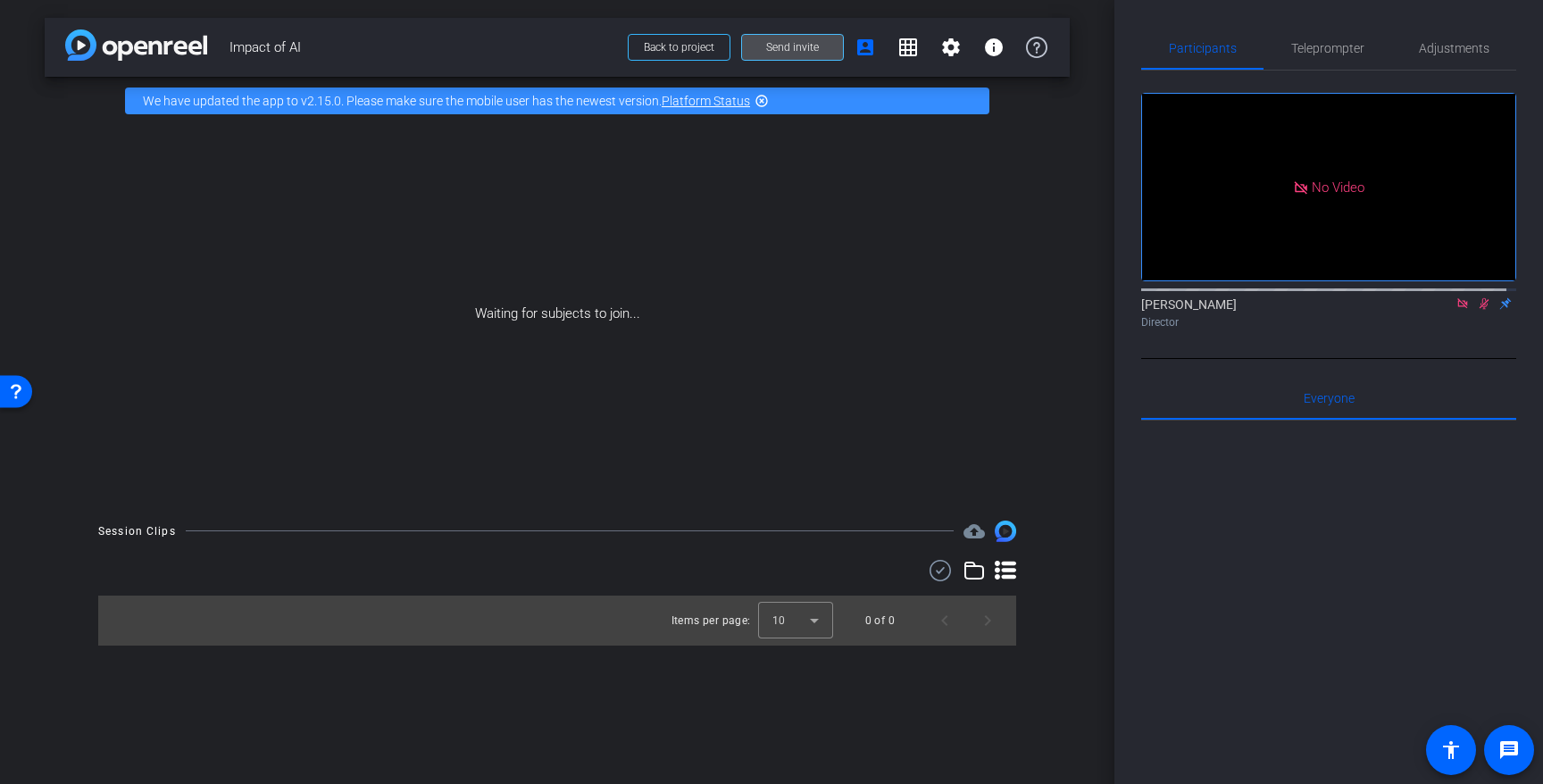
click at [763, 48] on span at bounding box center [793, 47] width 101 height 43
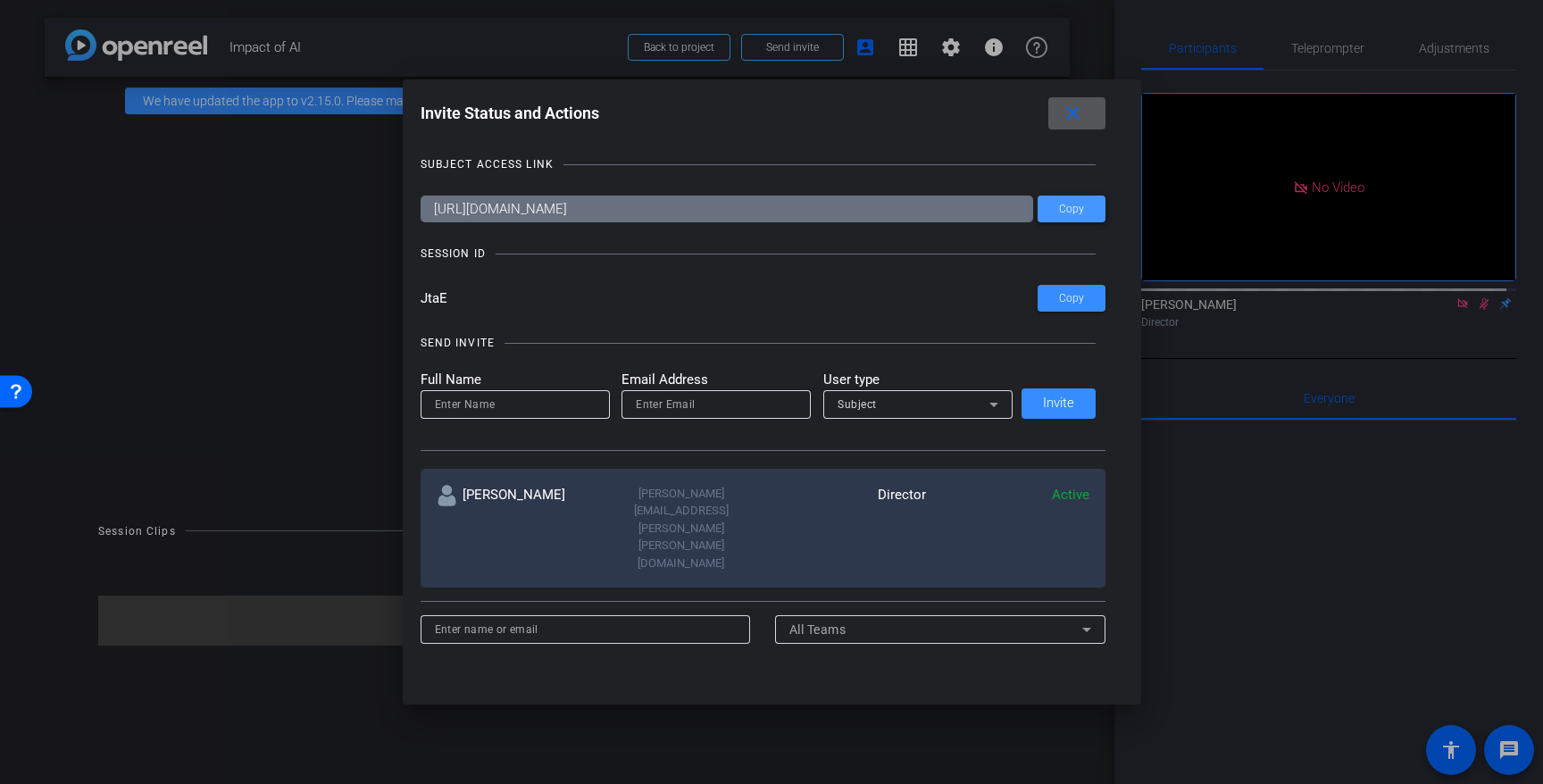
drag, startPoint x: 1056, startPoint y: 205, endPoint x: 1070, endPoint y: 208, distance: 14.3
click at [1059, 205] on span "Copy" at bounding box center [1071, 209] width 25 height 14
drag, startPoint x: 1045, startPoint y: 296, endPoint x: 1057, endPoint y: 298, distance: 12.2
click at [1045, 296] on span at bounding box center [1071, 298] width 68 height 43
click at [1076, 115] on mat-icon "close" at bounding box center [1073, 113] width 22 height 22
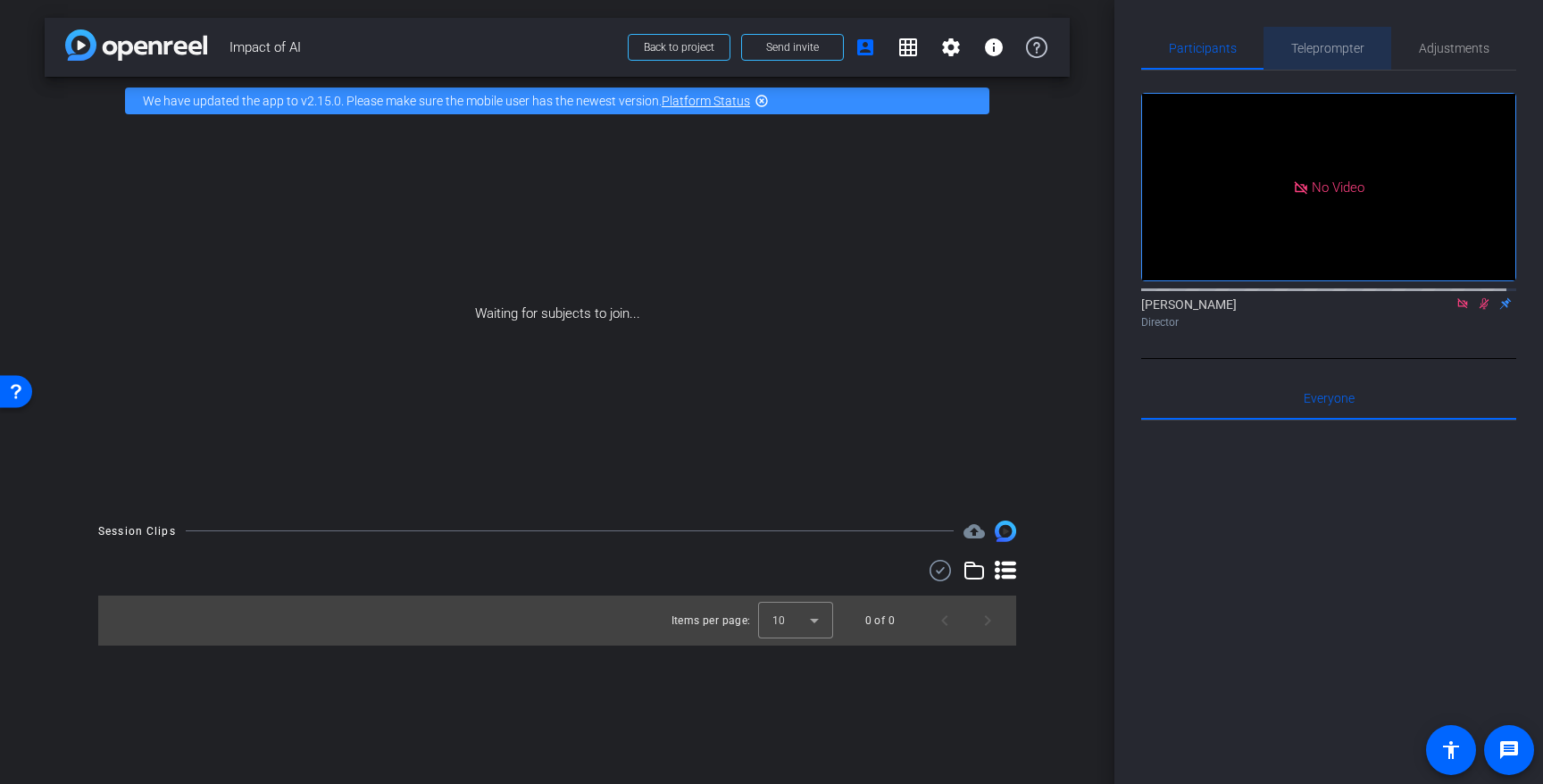
click at [1331, 54] on span "Teleprompter" at bounding box center [1328, 48] width 73 height 13
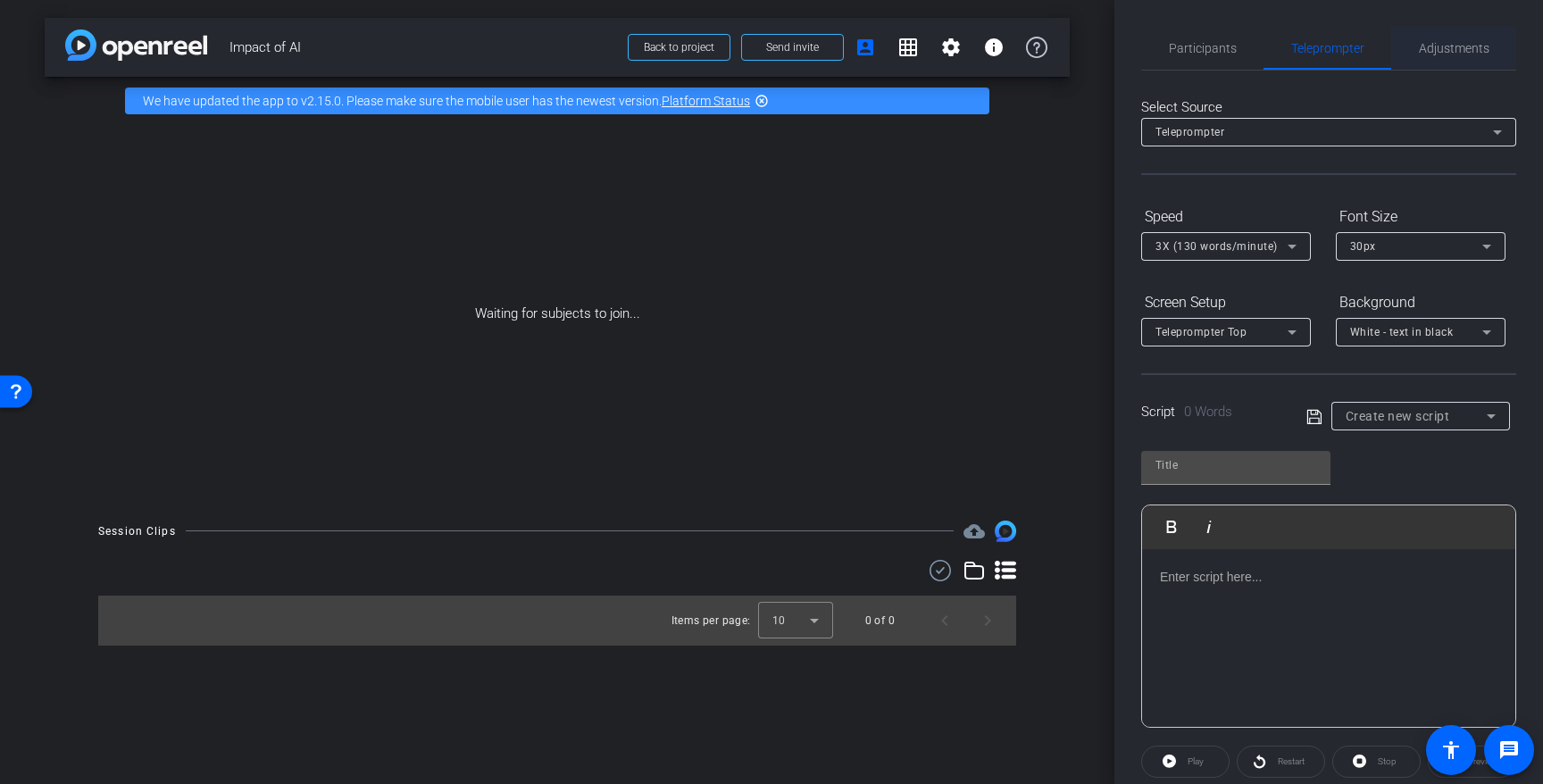
click at [1458, 51] on span "Adjustments" at bounding box center [1453, 48] width 70 height 13
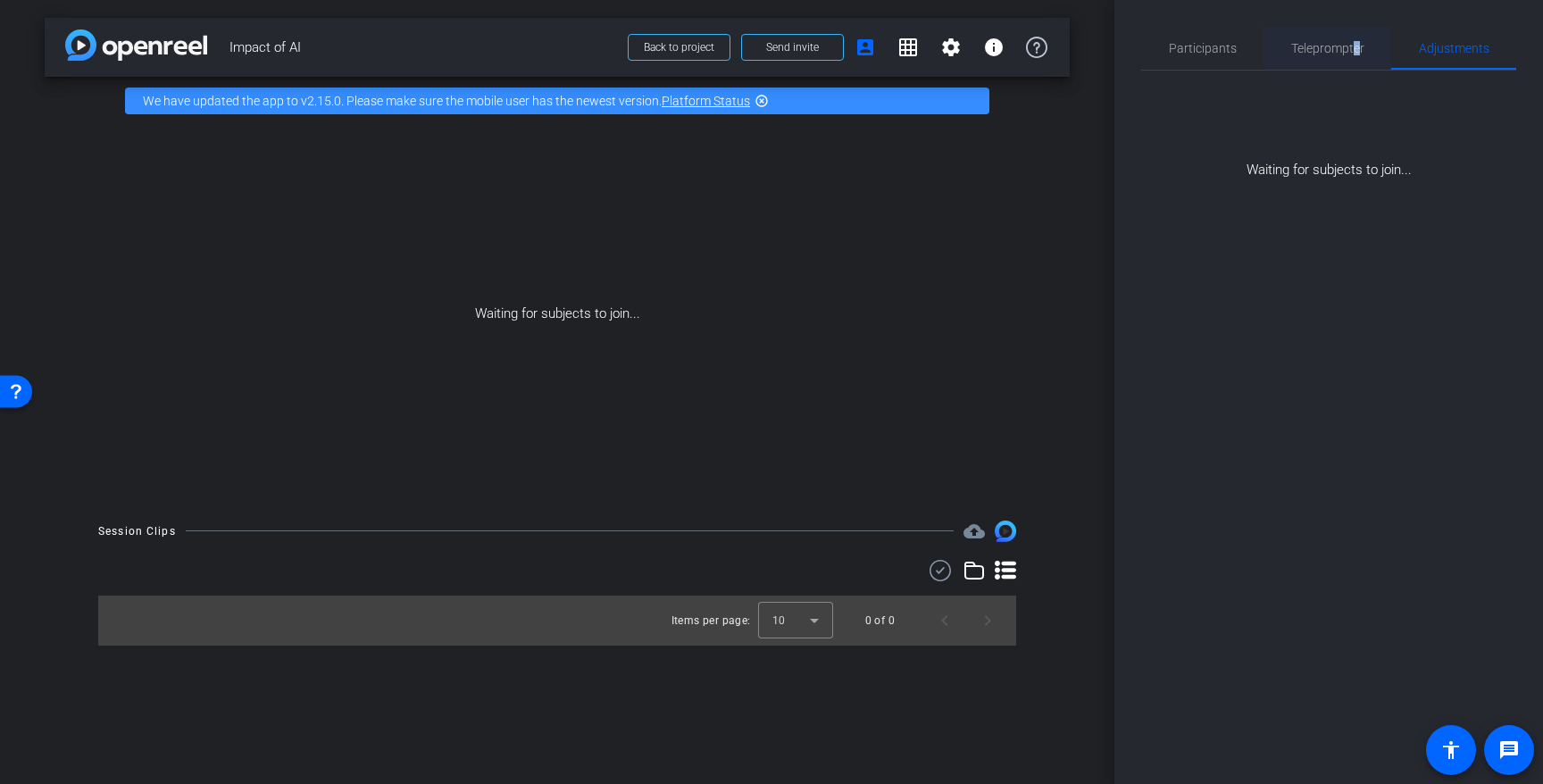
click at [1360, 48] on span "Teleprompter" at bounding box center [1328, 48] width 73 height 13
